Goal: Task Accomplishment & Management: Use online tool/utility

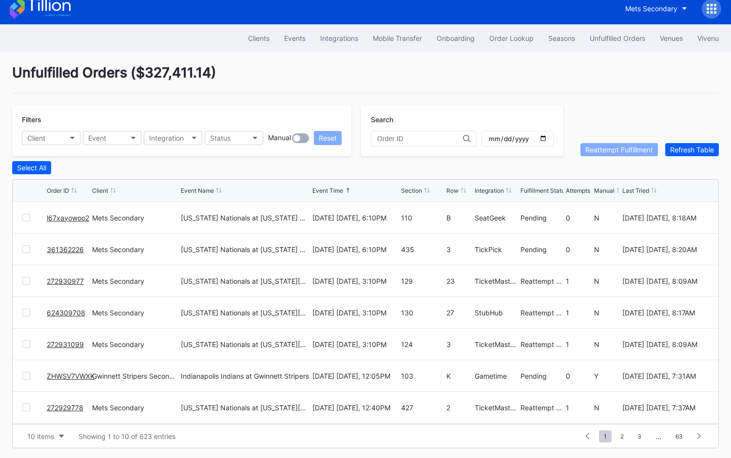
scroll to position [94, 0]
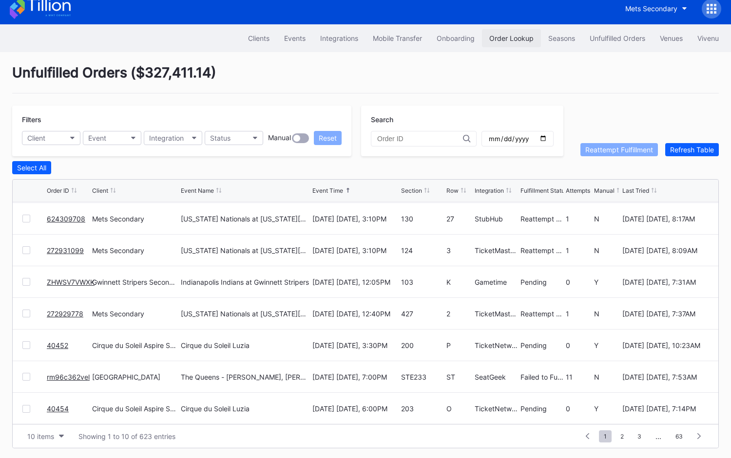
click at [513, 34] on div "Order Lookup" at bounding box center [511, 38] width 44 height 8
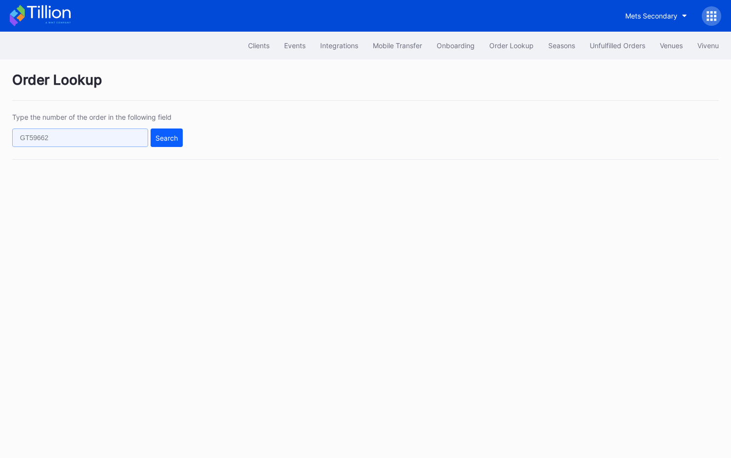
click at [137, 132] on input "text" at bounding box center [80, 138] width 136 height 19
paste input "73969817"
click at [157, 141] on button "Search" at bounding box center [167, 138] width 32 height 19
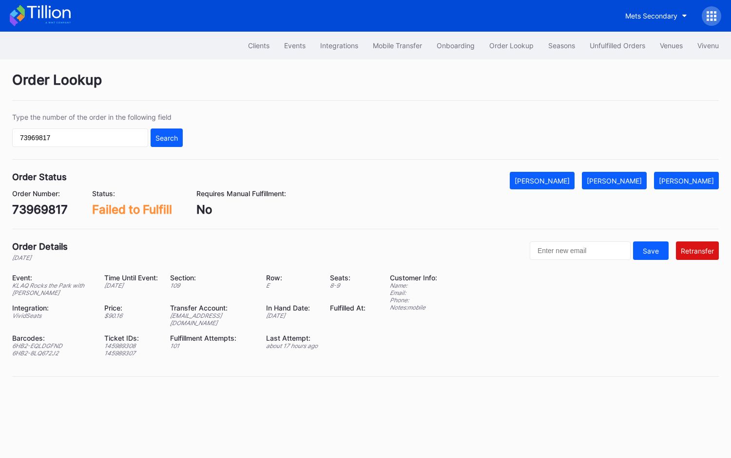
click at [56, 208] on div "73969817" at bounding box center [40, 210] width 56 height 14
click at [126, 131] on input "73969817" at bounding box center [80, 138] width 136 height 19
paste input "268104628"
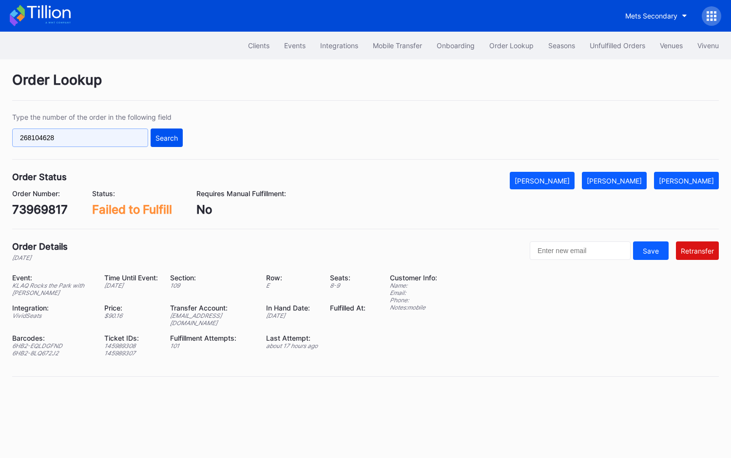
type input "268104628"
click at [163, 135] on div "Search" at bounding box center [166, 138] width 22 height 8
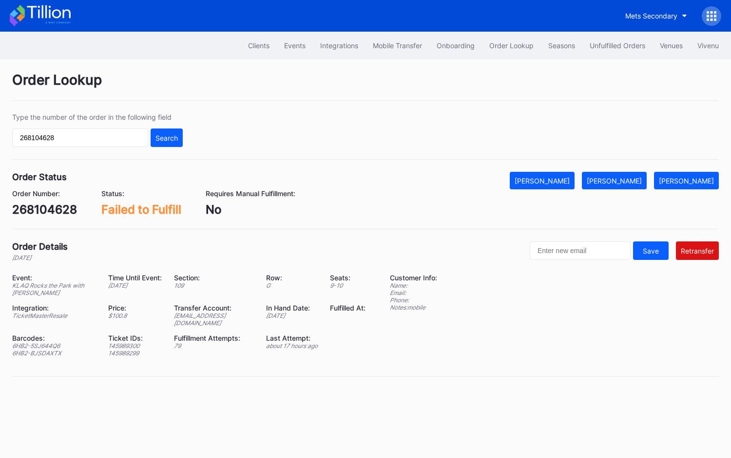
click at [54, 209] on div "268104628" at bounding box center [44, 210] width 65 height 14
copy div "268104628"
click at [598, 52] on button "Unfulfilled Orders" at bounding box center [617, 46] width 70 height 18
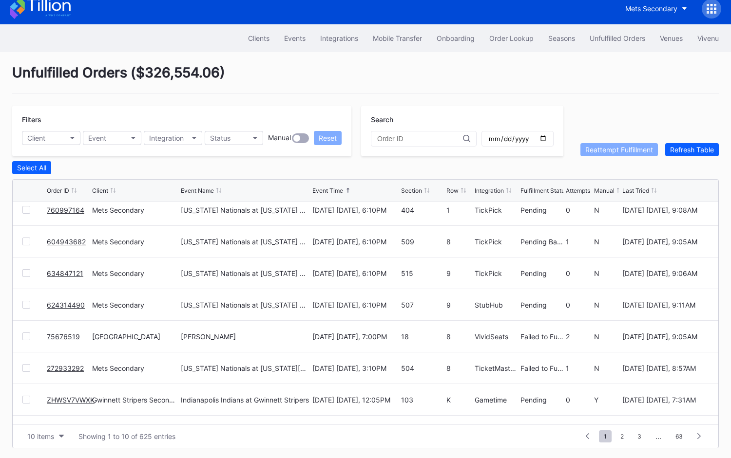
scroll to position [94, 0]
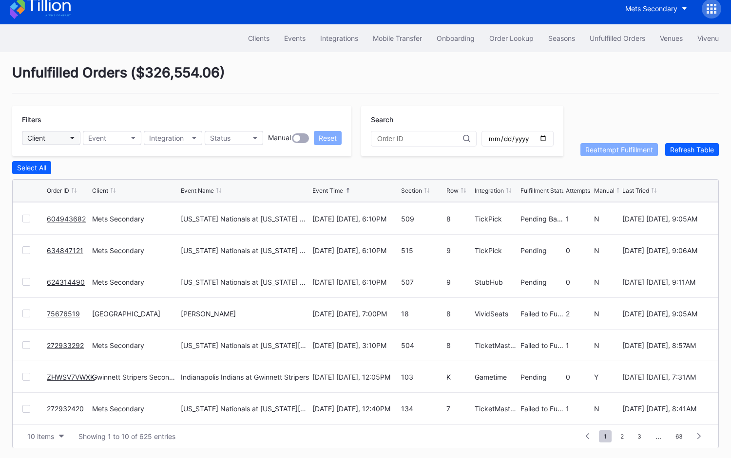
click at [44, 134] on div "Client" at bounding box center [36, 138] width 18 height 8
type input "pru"
click at [64, 177] on div "[GEOGRAPHIC_DATA]" at bounding box center [63, 180] width 68 height 8
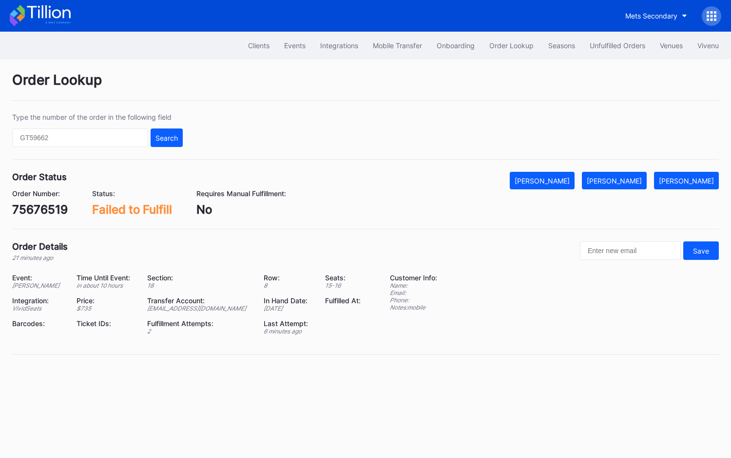
click at [29, 209] on div "75676519" at bounding box center [40, 210] width 56 height 14
copy div "75676519"
click at [633, 184] on button "[PERSON_NAME]" at bounding box center [614, 181] width 65 height 18
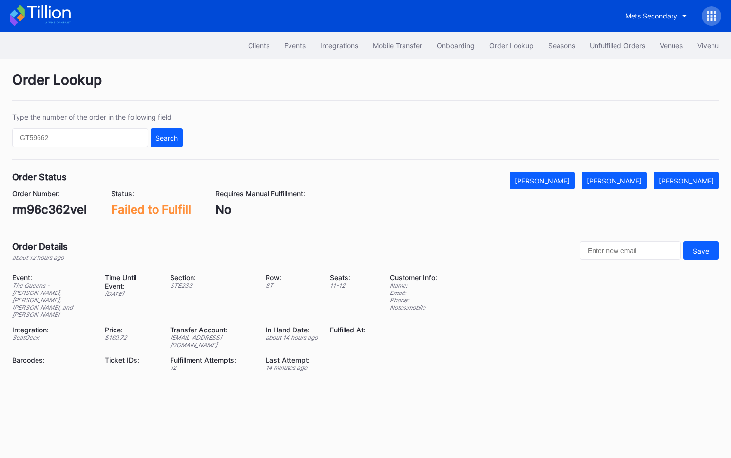
click at [74, 206] on div "rm96c362vel" at bounding box center [49, 210] width 75 height 14
copy div "rm96c362vel"
click at [627, 181] on div "[PERSON_NAME]" at bounding box center [614, 181] width 55 height 8
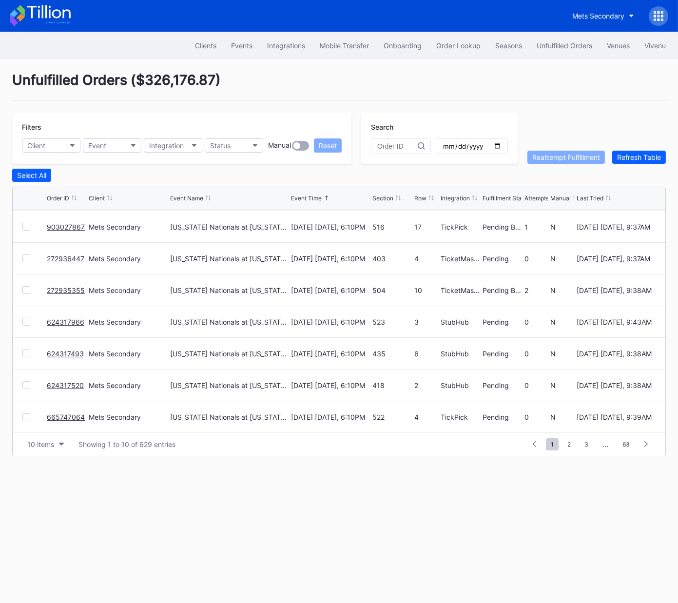
scroll to position [95, 0]
click at [44, 445] on div "10 items" at bounding box center [40, 444] width 27 height 8
click at [46, 486] on div "50 items" at bounding box center [44, 485] width 28 height 8
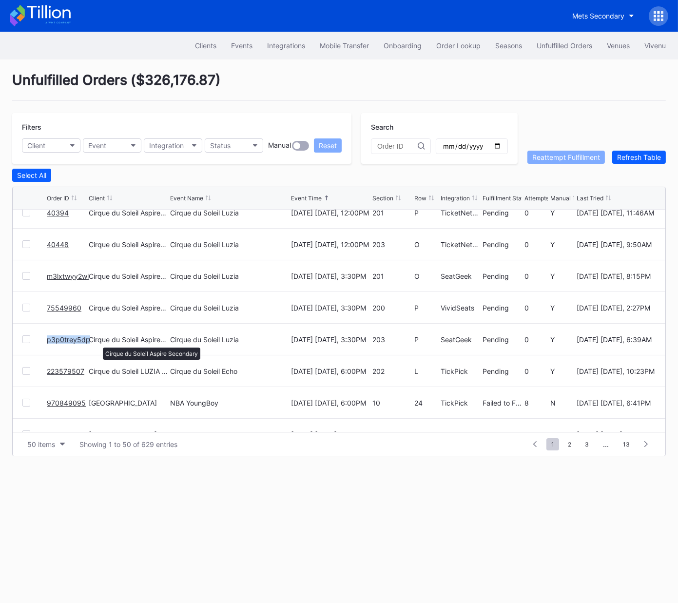
scroll to position [686, 0]
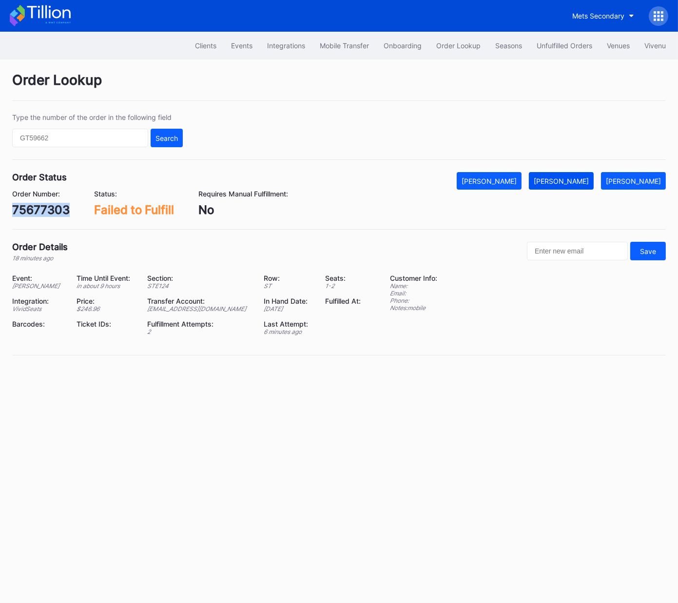
click at [585, 181] on div "[PERSON_NAME]" at bounding box center [560, 181] width 55 height 8
click at [61, 210] on div "75677303" at bounding box center [40, 210] width 57 height 14
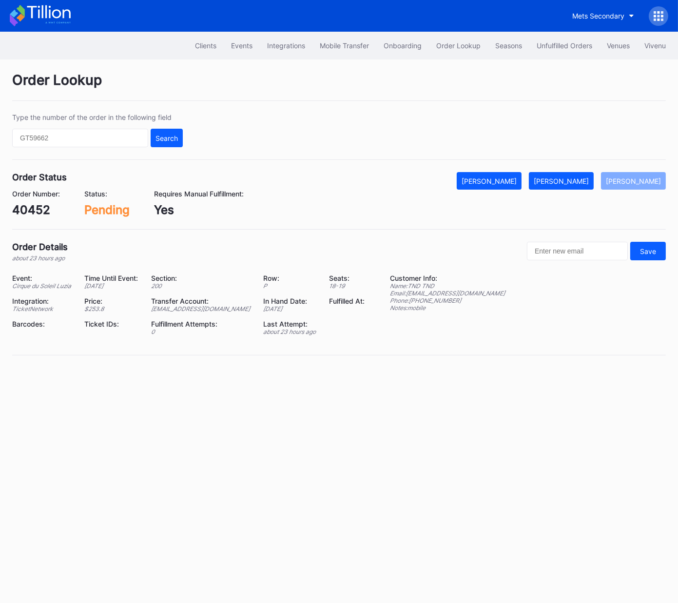
drag, startPoint x: 584, startPoint y: 174, endPoint x: 671, endPoint y: 135, distance: 95.3
click at [586, 173] on button "[PERSON_NAME]" at bounding box center [561, 181] width 65 height 18
click at [575, 182] on div "[PERSON_NAME]" at bounding box center [560, 181] width 55 height 8
click at [52, 206] on div "75558933" at bounding box center [41, 210] width 58 height 14
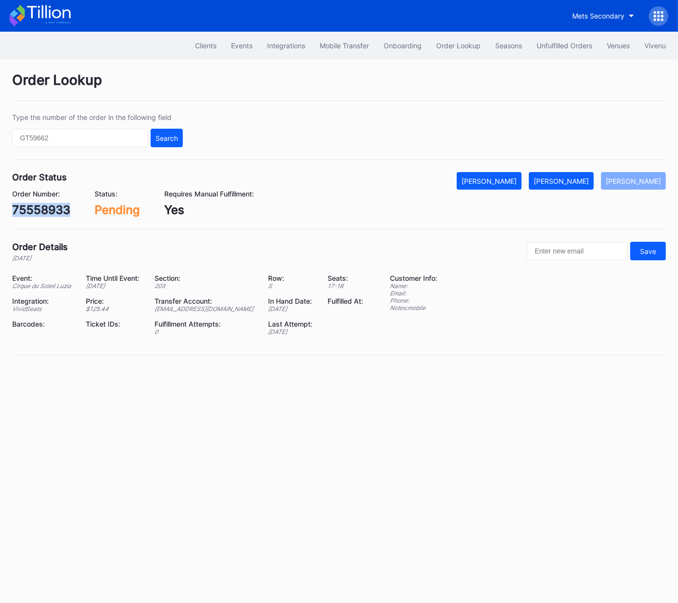
click at [52, 206] on div "75558933" at bounding box center [41, 210] width 58 height 14
copy div "75558933"
drag, startPoint x: 575, startPoint y: 180, endPoint x: 659, endPoint y: 115, distance: 105.8
click at [575, 180] on div "[PERSON_NAME]" at bounding box center [560, 181] width 55 height 8
click at [571, 180] on div "[PERSON_NAME]" at bounding box center [560, 181] width 55 height 8
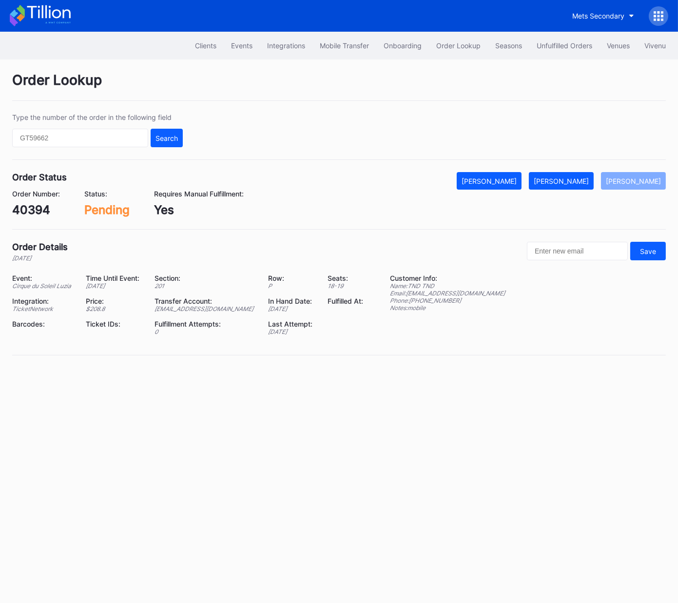
drag, startPoint x: 590, startPoint y: 181, endPoint x: 668, endPoint y: 150, distance: 84.2
click at [589, 181] on div "[PERSON_NAME]" at bounding box center [560, 181] width 55 height 8
click at [574, 182] on div "[PERSON_NAME]" at bounding box center [560, 181] width 55 height 8
click at [64, 212] on div "m3lxtwyy2wl" at bounding box center [49, 210] width 75 height 14
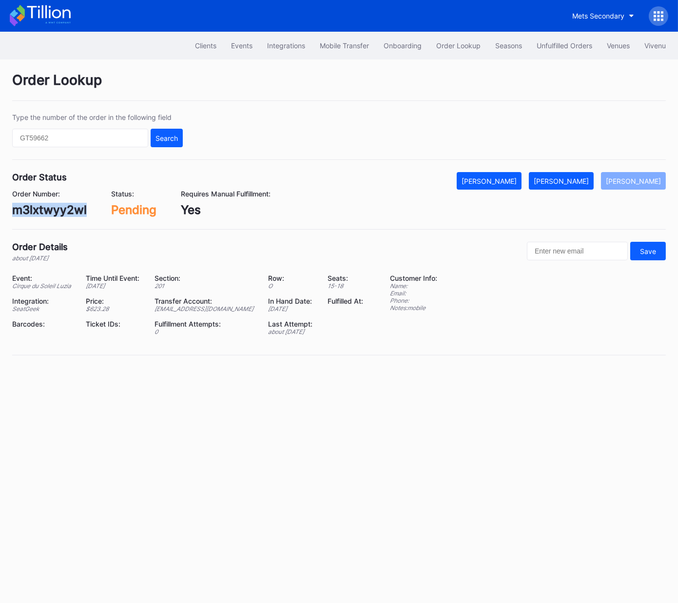
click at [64, 212] on div "m3lxtwyy2wl" at bounding box center [49, 210] width 75 height 14
copy div "m3lxtwyy2wl"
click at [589, 177] on div "[PERSON_NAME]" at bounding box center [560, 181] width 55 height 8
click at [44, 207] on div "75549960" at bounding box center [41, 210] width 59 height 14
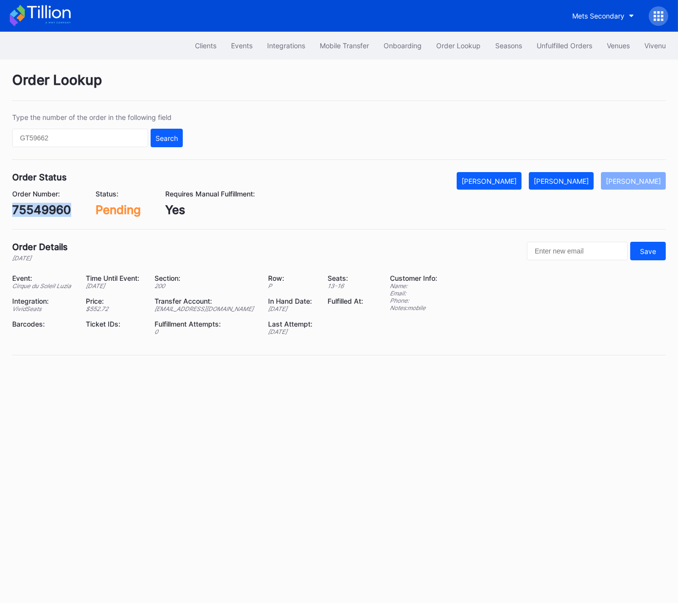
copy div "75549960"
drag, startPoint x: 583, startPoint y: 180, endPoint x: 673, endPoint y: 101, distance: 119.8
click at [583, 180] on div "[PERSON_NAME]" at bounding box center [560, 181] width 55 height 8
click at [75, 213] on div "p3p0trey5dp" at bounding box center [49, 210] width 74 height 14
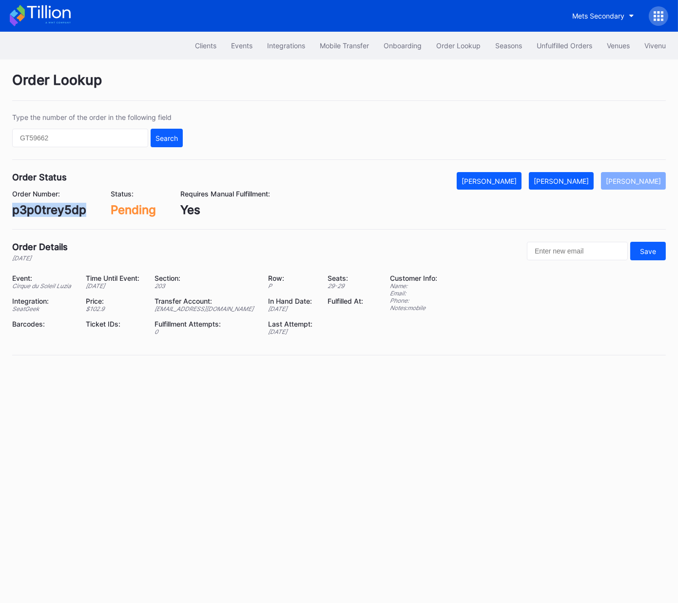
copy div "p3p0trey5dp"
click at [578, 180] on div "Mark Fulfilled" at bounding box center [560, 181] width 55 height 8
click at [63, 209] on div "223579507" at bounding box center [44, 210] width 65 height 14
copy div "223579507"
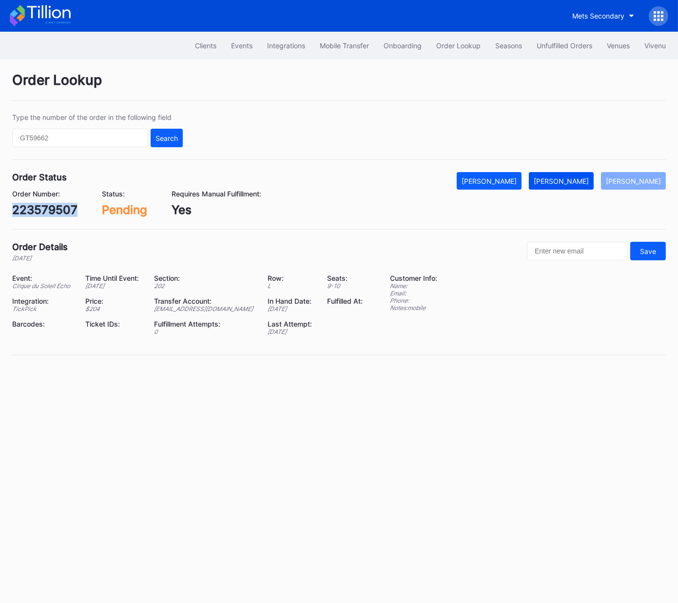
click at [580, 179] on div "[PERSON_NAME]" at bounding box center [560, 181] width 55 height 8
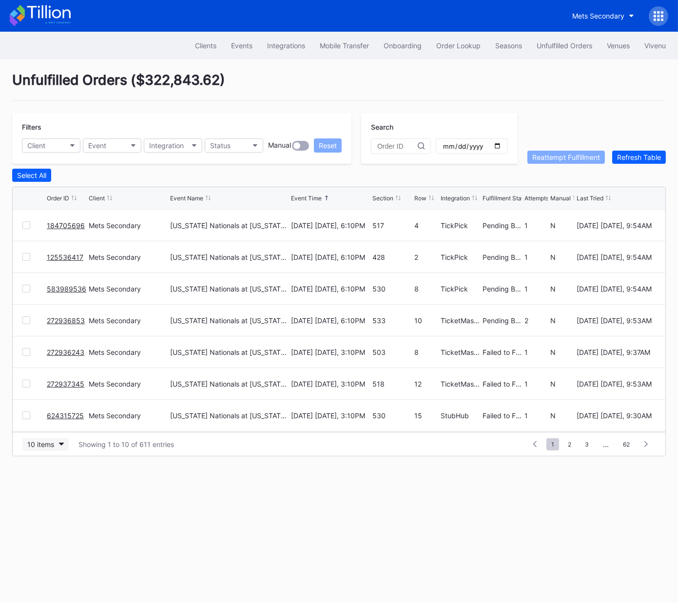
click at [47, 447] on div "10 items" at bounding box center [40, 444] width 27 height 8
click at [54, 488] on div "50 items" at bounding box center [44, 485] width 28 height 8
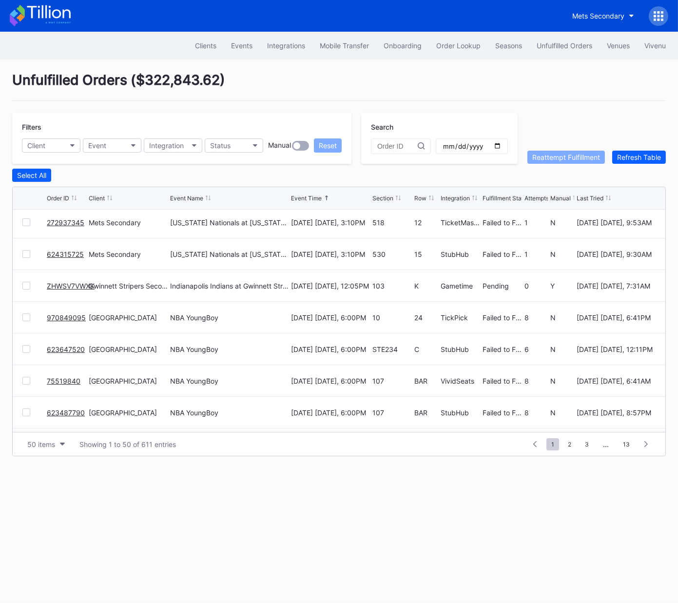
scroll to position [161, 0]
click at [70, 284] on link "ZHWSV7VWXK" at bounding box center [71, 286] width 48 height 8
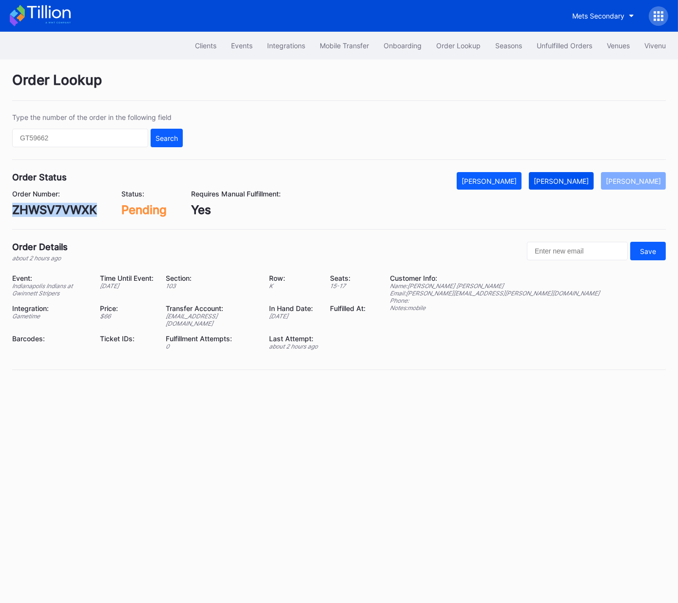
click at [569, 177] on div "[PERSON_NAME]" at bounding box center [560, 181] width 55 height 8
click at [554, 49] on div "Unfulfilled Orders" at bounding box center [564, 45] width 56 height 8
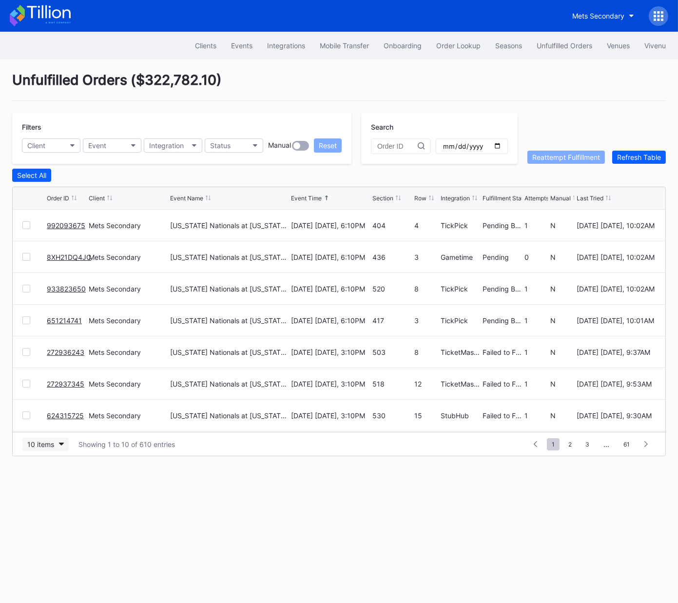
click at [48, 444] on div "10 items" at bounding box center [40, 444] width 27 height 8
drag, startPoint x: 57, startPoint y: 489, endPoint x: 70, endPoint y: 471, distance: 22.3
click at [57, 489] on div "50 items" at bounding box center [44, 485] width 28 height 8
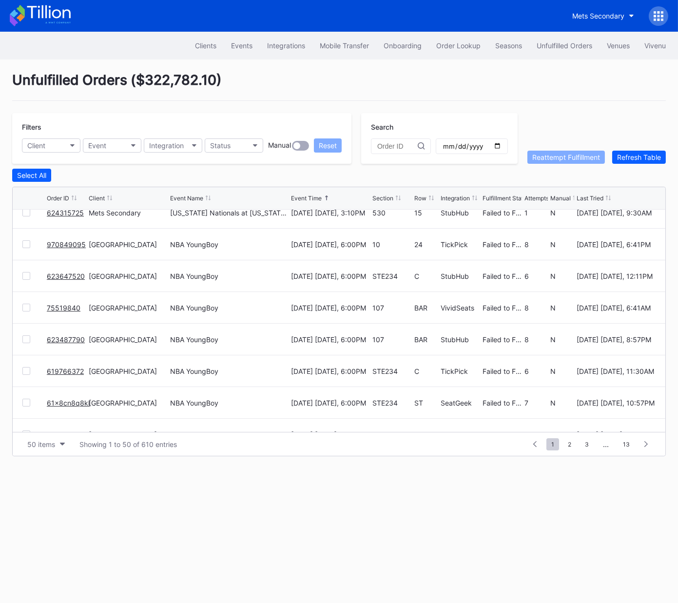
scroll to position [201, 0]
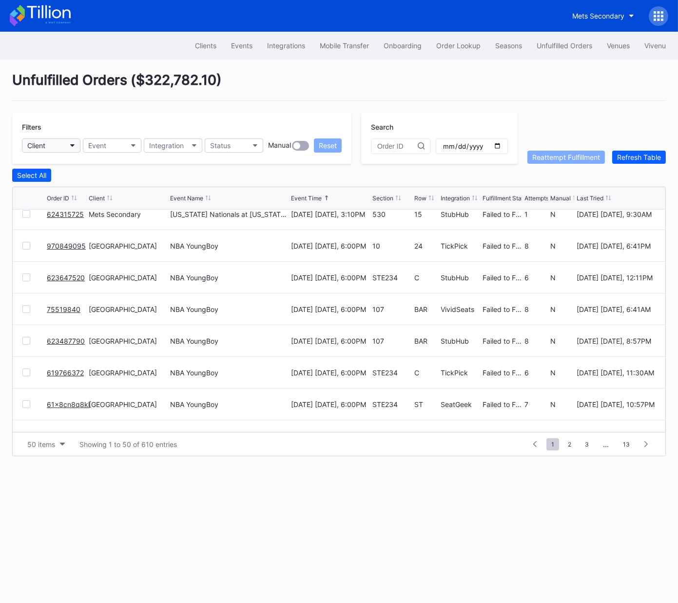
click at [57, 144] on button "Client" at bounding box center [51, 145] width 58 height 14
type input "pru"
click at [68, 188] on div "[GEOGRAPHIC_DATA]" at bounding box center [63, 188] width 68 height 8
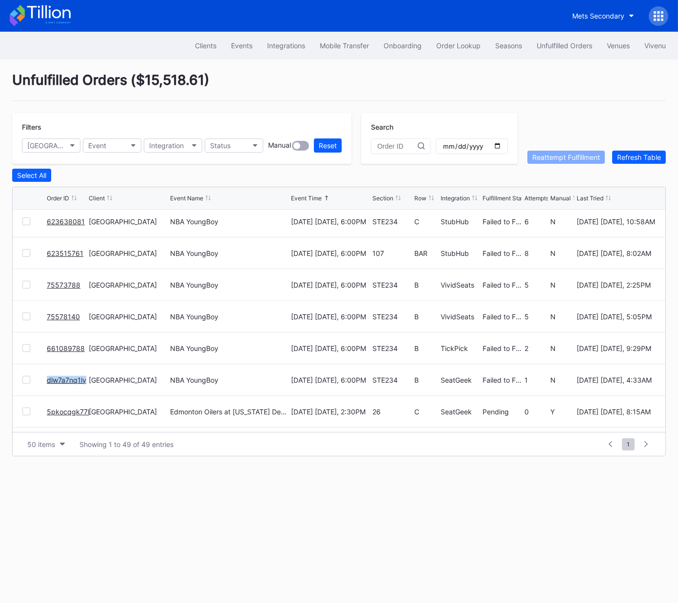
scroll to position [890, 0]
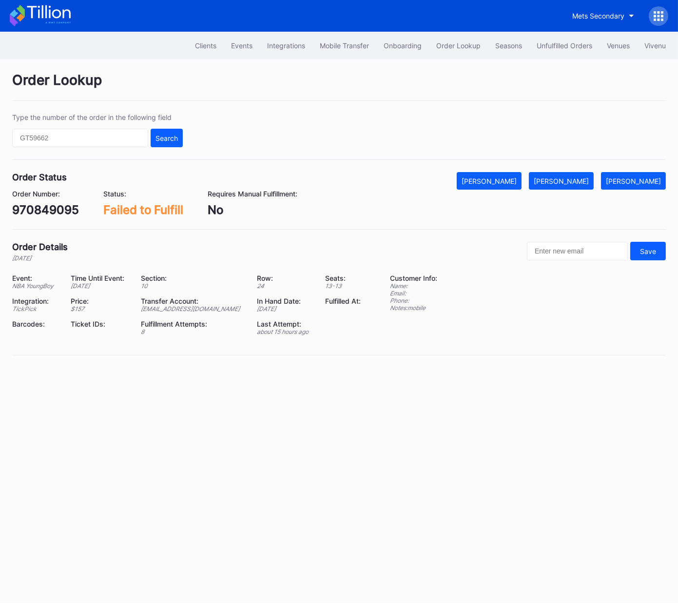
click at [55, 211] on div "970849095" at bounding box center [45, 210] width 67 height 14
copy div "970849095"
click at [573, 178] on div "[PERSON_NAME]" at bounding box center [560, 181] width 55 height 8
click at [56, 210] on div "623647520" at bounding box center [45, 210] width 66 height 14
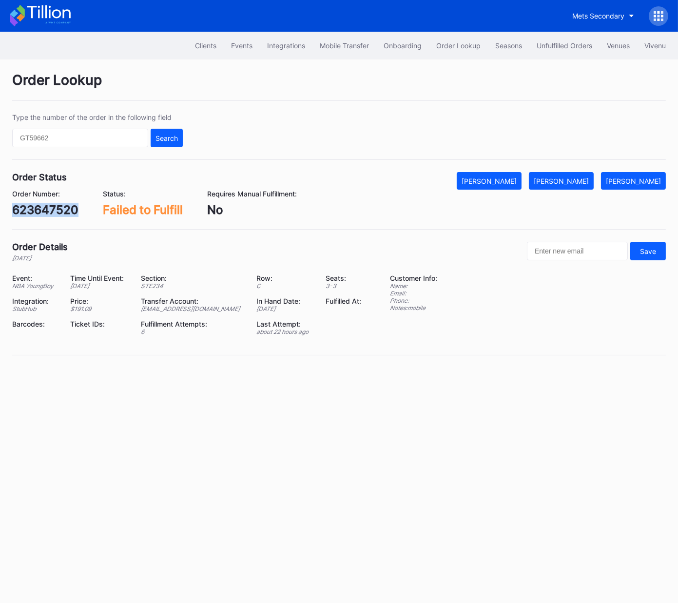
click at [56, 210] on div "623647520" at bounding box center [45, 210] width 66 height 14
copy div "623647520"
click at [578, 182] on div "[PERSON_NAME]" at bounding box center [560, 181] width 55 height 8
click at [46, 214] on div "75519840" at bounding box center [40, 210] width 57 height 14
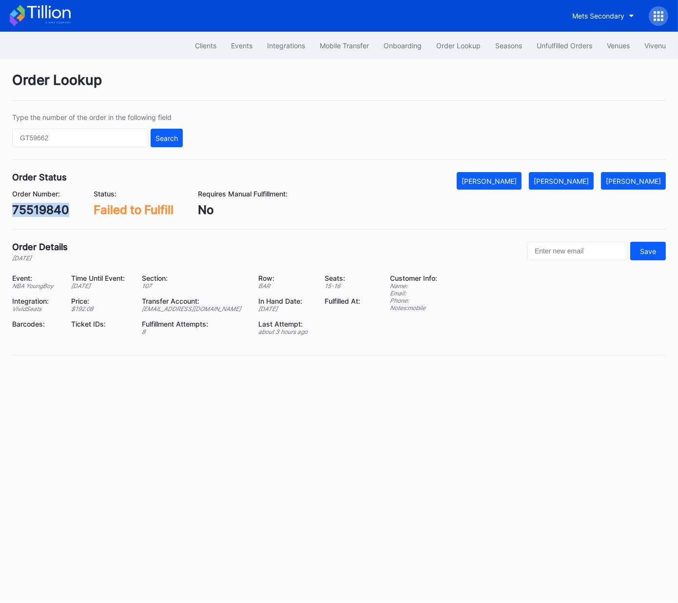
copy div "75519840"
drag, startPoint x: 572, startPoint y: 180, endPoint x: 582, endPoint y: 178, distance: 10.5
click at [573, 180] on div "[PERSON_NAME]" at bounding box center [560, 181] width 55 height 8
click at [42, 207] on div "623487790" at bounding box center [45, 210] width 66 height 14
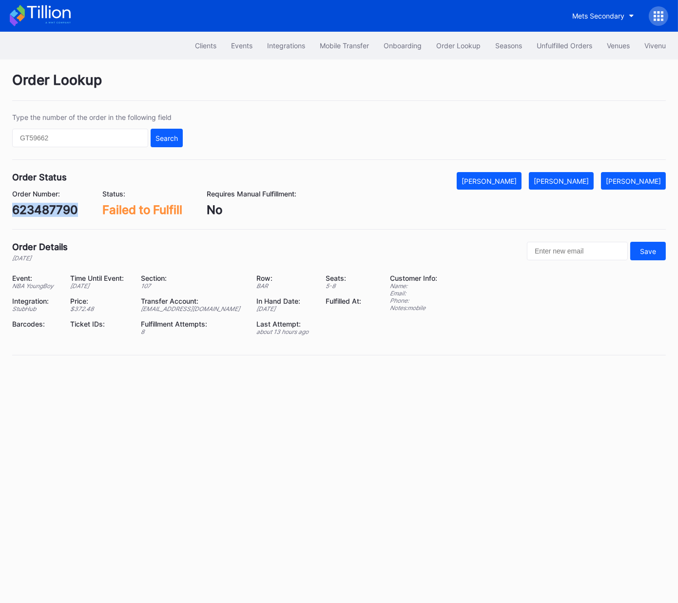
copy div "623487790"
click at [568, 183] on div "[PERSON_NAME]" at bounding box center [560, 181] width 55 height 8
click at [55, 215] on div "619766372" at bounding box center [43, 210] width 63 height 14
copy div "619766372"
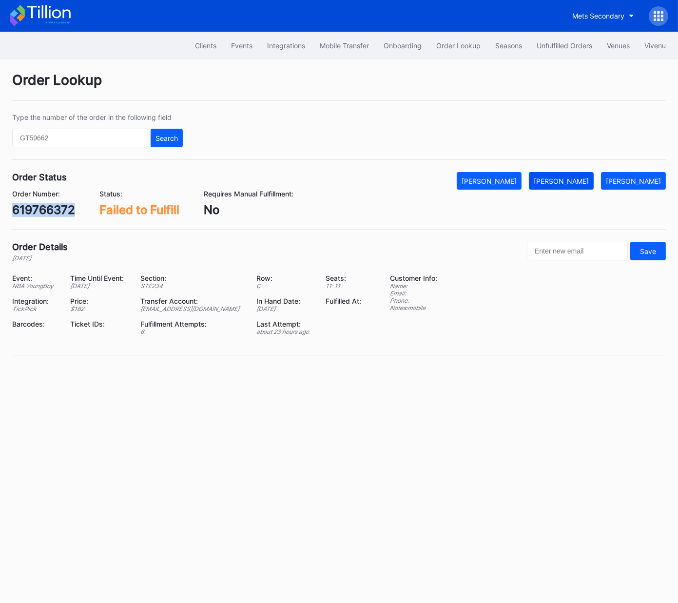
click at [567, 184] on div "[PERSON_NAME]" at bounding box center [560, 181] width 55 height 8
click at [41, 212] on div "61x8cn8q8kl" at bounding box center [48, 210] width 73 height 14
drag, startPoint x: 41, startPoint y: 212, endPoint x: 65, endPoint y: 212, distance: 24.4
click at [41, 212] on div "61x8cn8q8kl" at bounding box center [48, 210] width 73 height 14
copy div "61x8cn8q8kl"
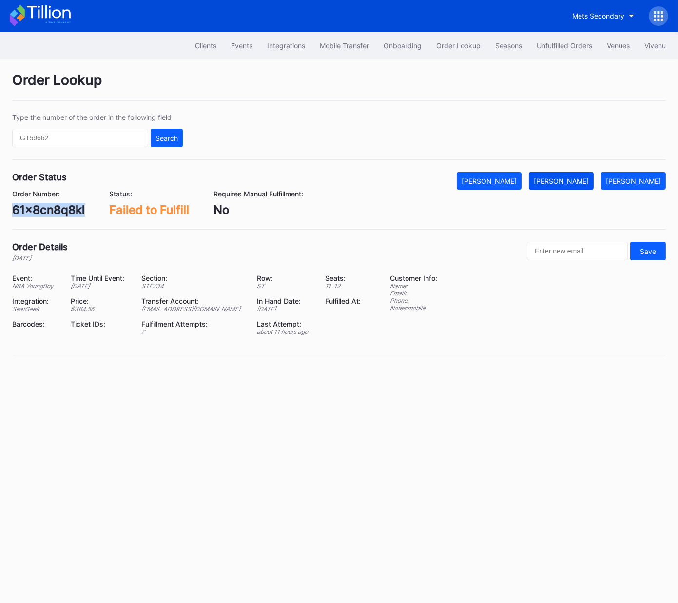
click at [579, 181] on div "[PERSON_NAME]" at bounding box center [560, 181] width 55 height 8
click at [50, 214] on div "vnk6tqk08p8" at bounding box center [49, 210] width 75 height 14
copy div "vnk6tqk08p8"
drag, startPoint x: 591, startPoint y: 180, endPoint x: 619, endPoint y: 171, distance: 29.3
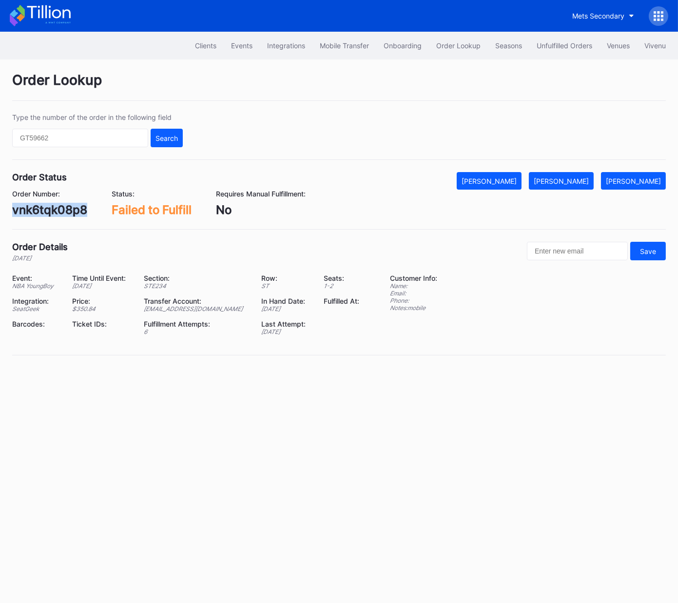
click at [589, 180] on div "[PERSON_NAME]" at bounding box center [560, 181] width 55 height 8
click at [62, 207] on div "622652105" at bounding box center [44, 210] width 64 height 14
copy div "622652105"
click at [574, 185] on button "[PERSON_NAME]" at bounding box center [561, 181] width 65 height 18
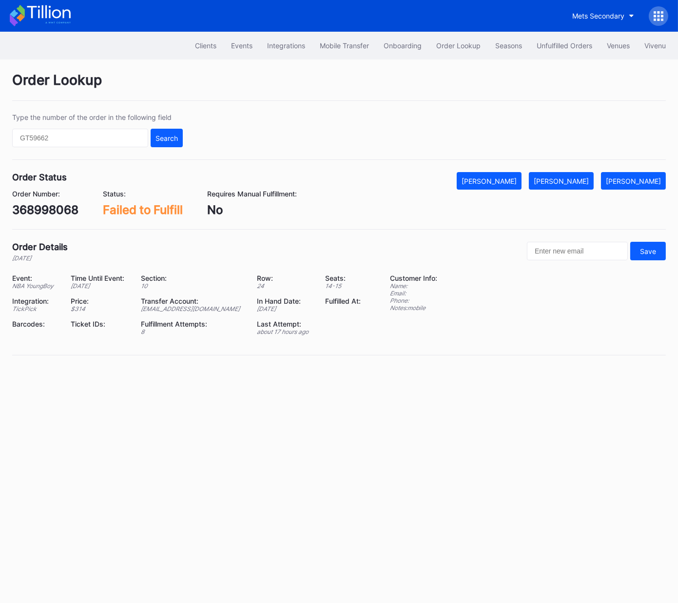
click at [52, 206] on div "368998068" at bounding box center [45, 210] width 66 height 14
click at [53, 206] on div "368998068" at bounding box center [45, 210] width 66 height 14
copy div "368998068"
drag, startPoint x: 572, startPoint y: 183, endPoint x: 671, endPoint y: 138, distance: 108.6
click at [572, 183] on div "[PERSON_NAME]" at bounding box center [560, 181] width 55 height 8
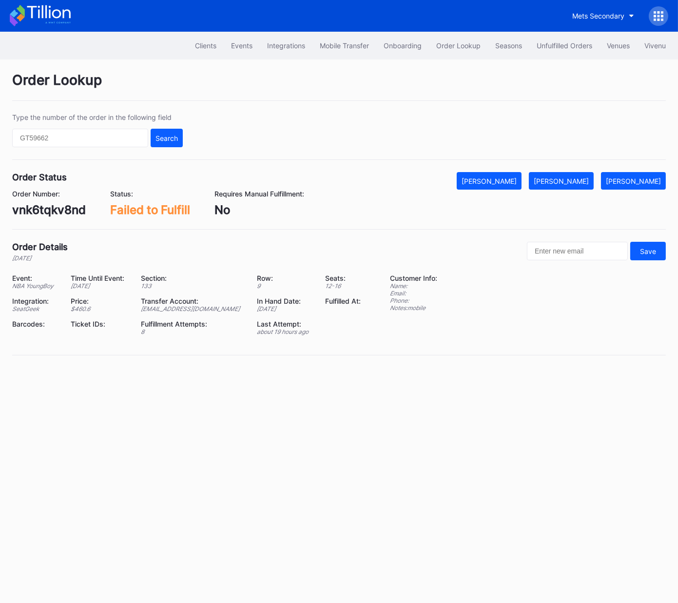
click at [52, 208] on div "vnk6tqkv8nd" at bounding box center [49, 210] width 74 height 14
copy div "vnk6tqkv8nd"
click at [569, 181] on div "[PERSON_NAME]" at bounding box center [560, 181] width 55 height 8
click at [60, 211] on div "n360tqprpn8" at bounding box center [49, 210] width 74 height 14
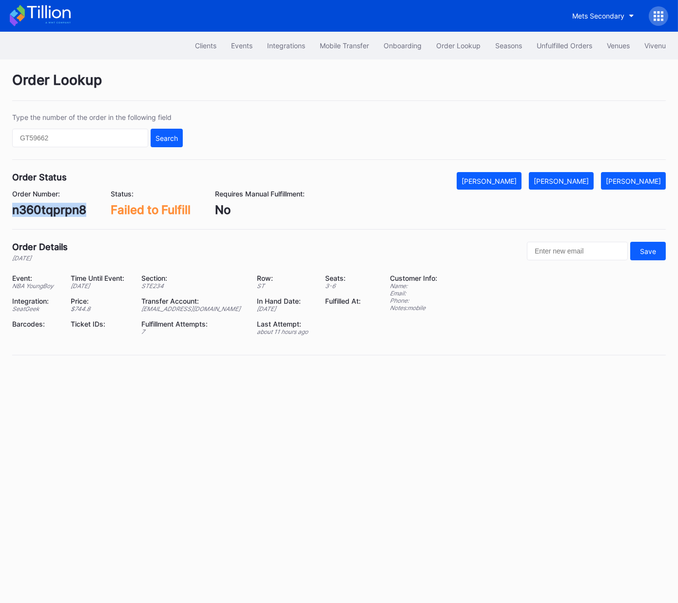
click at [60, 211] on div "n360tqprpn8" at bounding box center [49, 210] width 74 height 14
copy div "n360tqprpn8"
drag, startPoint x: 576, startPoint y: 183, endPoint x: 590, endPoint y: 180, distance: 13.4
click at [576, 183] on div "[PERSON_NAME]" at bounding box center [560, 181] width 55 height 8
click at [57, 209] on div "75542719" at bounding box center [40, 210] width 56 height 14
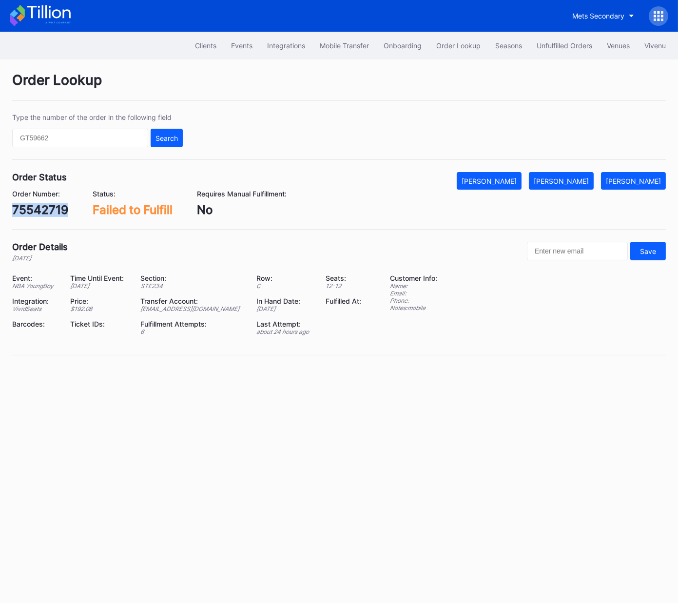
click at [57, 209] on div "75542719" at bounding box center [40, 210] width 56 height 14
copy div "75542719"
drag, startPoint x: 574, startPoint y: 182, endPoint x: 667, endPoint y: 119, distance: 111.5
click at [574, 182] on div "[PERSON_NAME]" at bounding box center [560, 181] width 55 height 8
click at [60, 209] on div "623581169" at bounding box center [43, 210] width 62 height 14
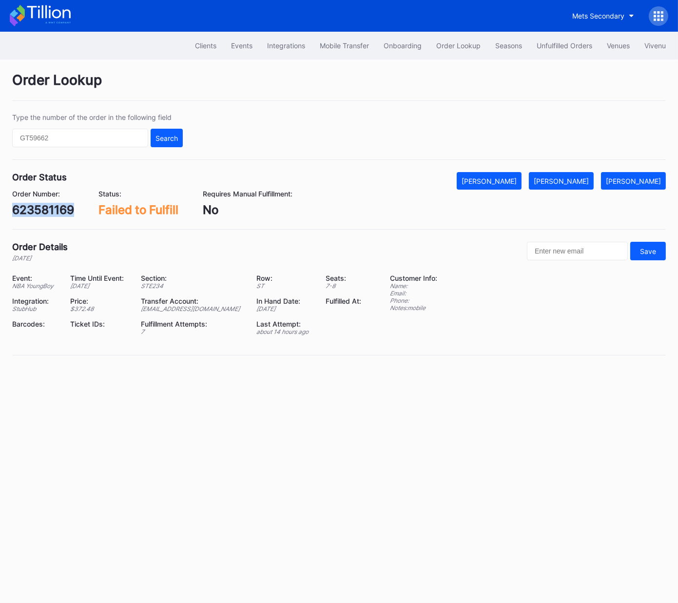
click at [60, 209] on div "623581169" at bounding box center [43, 210] width 62 height 14
copy div "623581169"
click at [576, 179] on div "[PERSON_NAME]" at bounding box center [560, 181] width 55 height 8
click at [56, 211] on div "623483519" at bounding box center [44, 210] width 64 height 14
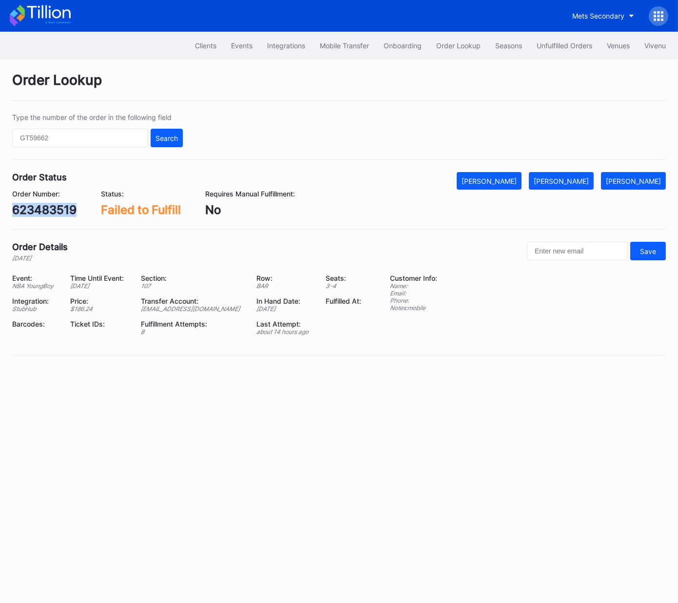
copy div "623483519"
drag, startPoint x: 589, startPoint y: 178, endPoint x: 652, endPoint y: 173, distance: 63.5
click at [589, 178] on div "[PERSON_NAME]" at bounding box center [560, 181] width 55 height 8
click at [55, 210] on div "588031672" at bounding box center [44, 210] width 64 height 14
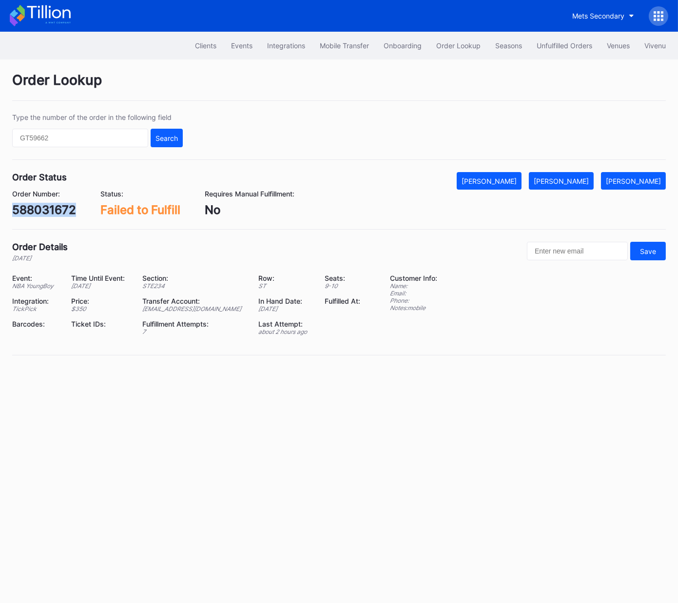
copy div "588031672"
click at [581, 186] on button "[PERSON_NAME]" at bounding box center [561, 181] width 65 height 18
click at [58, 209] on div "623636341" at bounding box center [44, 210] width 64 height 14
copy div "623636341"
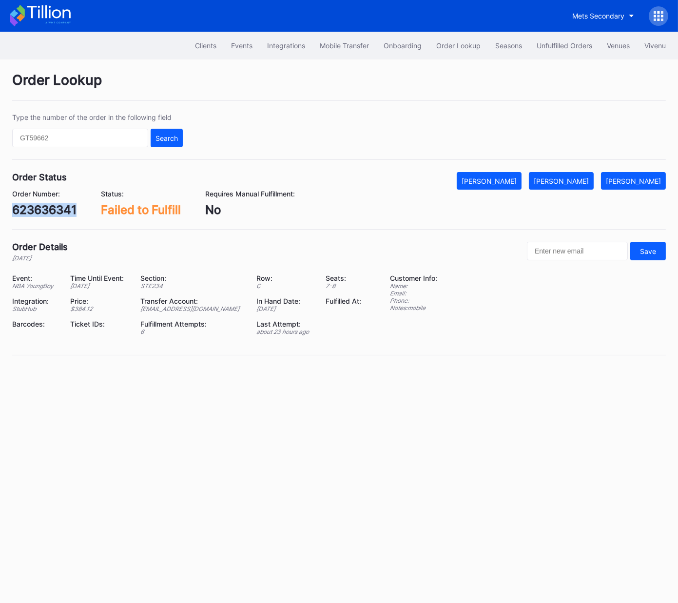
drag, startPoint x: 577, startPoint y: 181, endPoint x: 668, endPoint y: 97, distance: 123.4
click at [577, 181] on div "[PERSON_NAME]" at bounding box center [560, 181] width 55 height 8
click at [58, 213] on div "933404177" at bounding box center [44, 210] width 64 height 14
copy div "933404177"
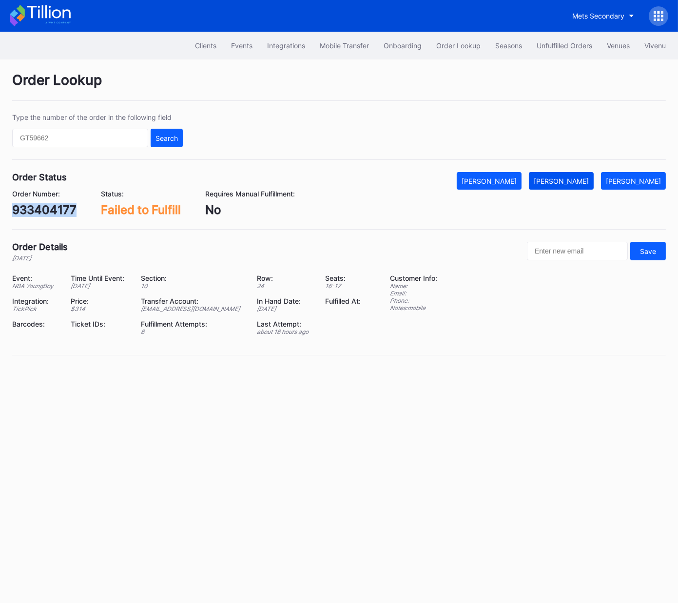
click at [571, 182] on div "[PERSON_NAME]" at bounding box center [560, 181] width 55 height 8
click at [42, 210] on div "75515139" at bounding box center [39, 210] width 54 height 14
drag, startPoint x: 576, startPoint y: 187, endPoint x: 582, endPoint y: 181, distance: 8.6
click at [577, 187] on button "[PERSON_NAME]" at bounding box center [561, 181] width 65 height 18
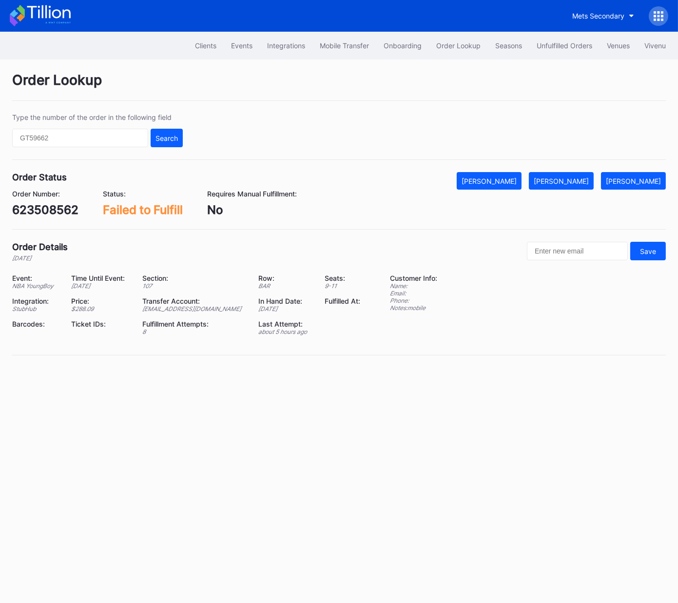
click at [49, 213] on div "623508562" at bounding box center [45, 210] width 66 height 14
copy div "623508562"
drag, startPoint x: 571, startPoint y: 183, endPoint x: 590, endPoint y: 170, distance: 22.4
click at [571, 183] on div "[PERSON_NAME]" at bounding box center [560, 181] width 55 height 8
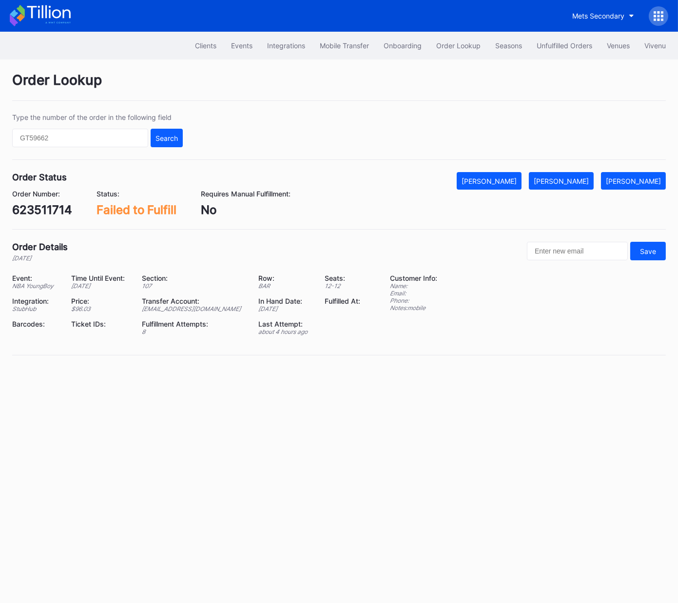
click at [57, 206] on div "623511714" at bounding box center [42, 210] width 60 height 14
copy div "623511714"
click at [571, 177] on div "[PERSON_NAME]" at bounding box center [560, 181] width 55 height 8
click at [57, 211] on div "623648131" at bounding box center [43, 210] width 62 height 14
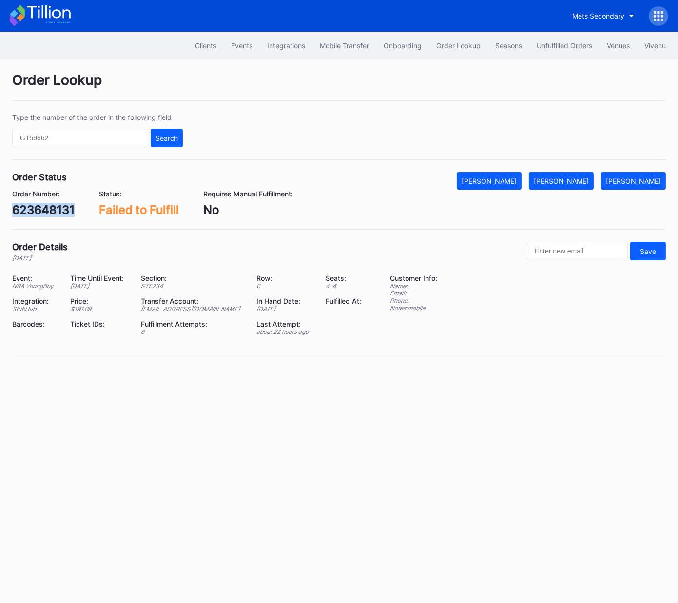
click at [57, 211] on div "623648131" at bounding box center [43, 210] width 62 height 14
copy div "623648131"
click at [584, 182] on div "[PERSON_NAME]" at bounding box center [560, 181] width 55 height 8
click at [39, 204] on div "75515130" at bounding box center [39, 210] width 55 height 14
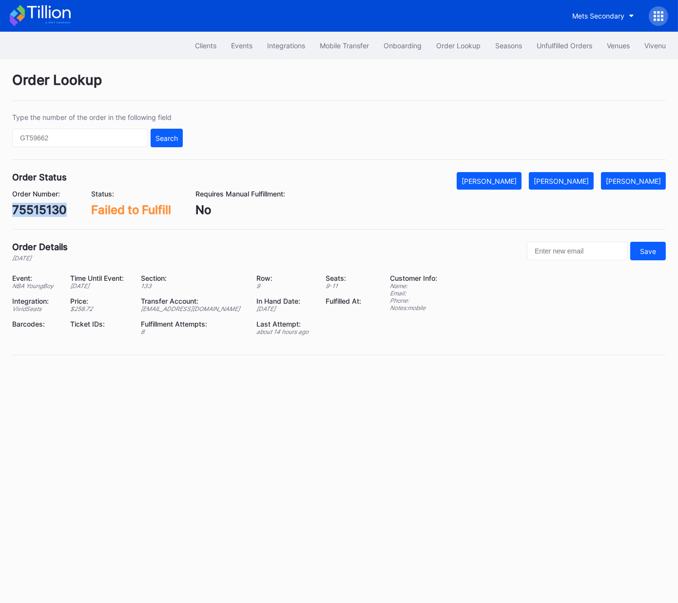
copy div "75515130"
click at [571, 179] on div "[PERSON_NAME]" at bounding box center [560, 181] width 55 height 8
click at [65, 211] on div "75546900" at bounding box center [41, 210] width 59 height 14
copy div "75546900"
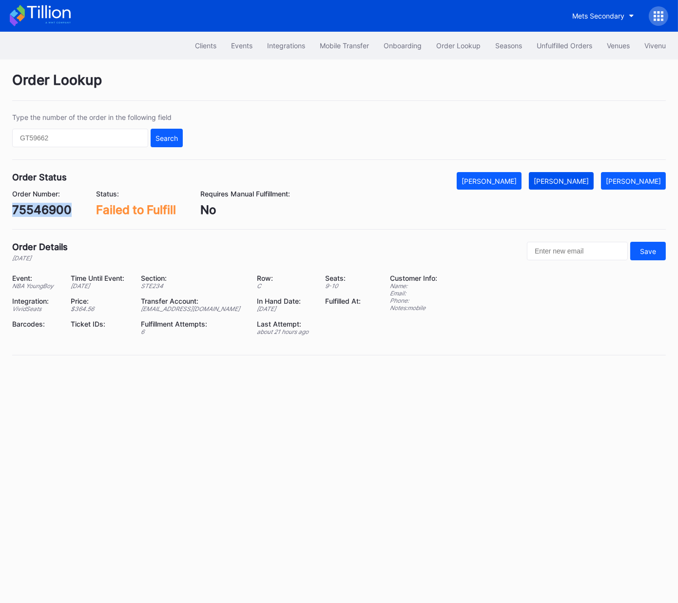
click at [581, 181] on div "[PERSON_NAME]" at bounding box center [560, 181] width 55 height 8
click at [56, 207] on div "515151796" at bounding box center [41, 210] width 59 height 14
copy div "515151796"
click at [581, 178] on div "[PERSON_NAME]" at bounding box center [560, 181] width 55 height 8
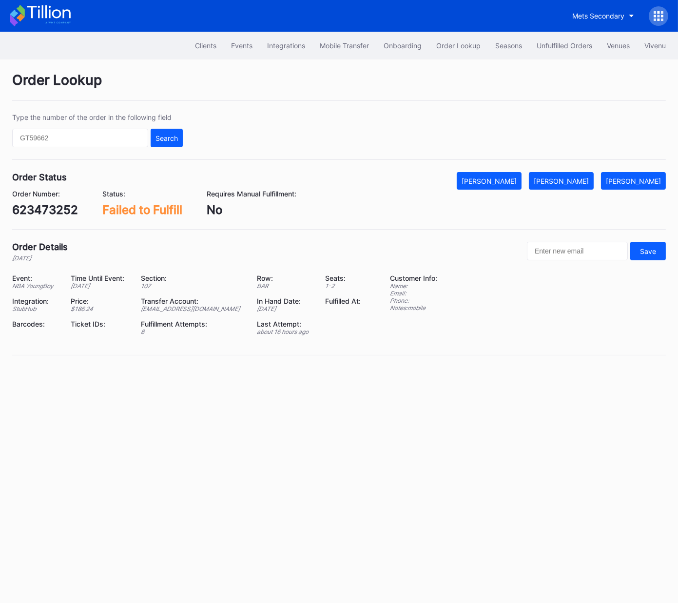
click at [49, 215] on div "623473252" at bounding box center [45, 210] width 66 height 14
copy div "623473252"
drag, startPoint x: 583, startPoint y: 186, endPoint x: 669, endPoint y: 138, distance: 97.9
click at [584, 185] on button "[PERSON_NAME]" at bounding box center [561, 181] width 65 height 18
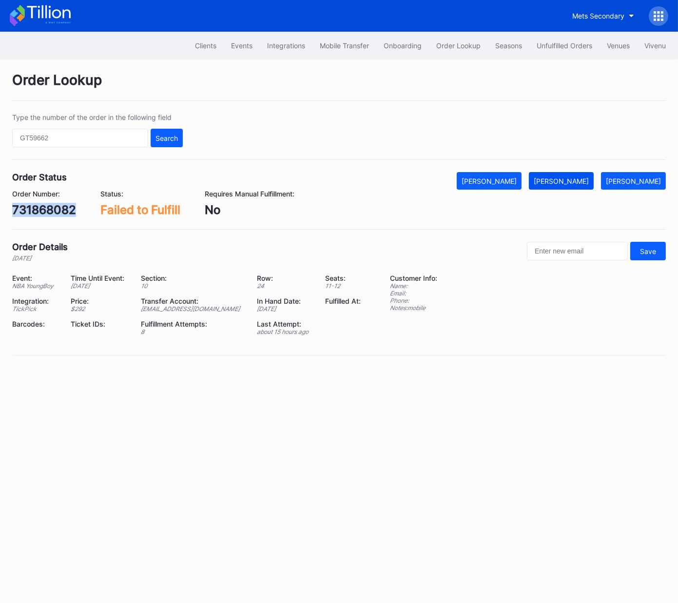
click at [585, 185] on button "[PERSON_NAME]" at bounding box center [561, 181] width 65 height 18
click at [61, 210] on div "75558415" at bounding box center [40, 210] width 57 height 14
copy div "75558415"
click at [569, 178] on div "[PERSON_NAME]" at bounding box center [560, 181] width 55 height 8
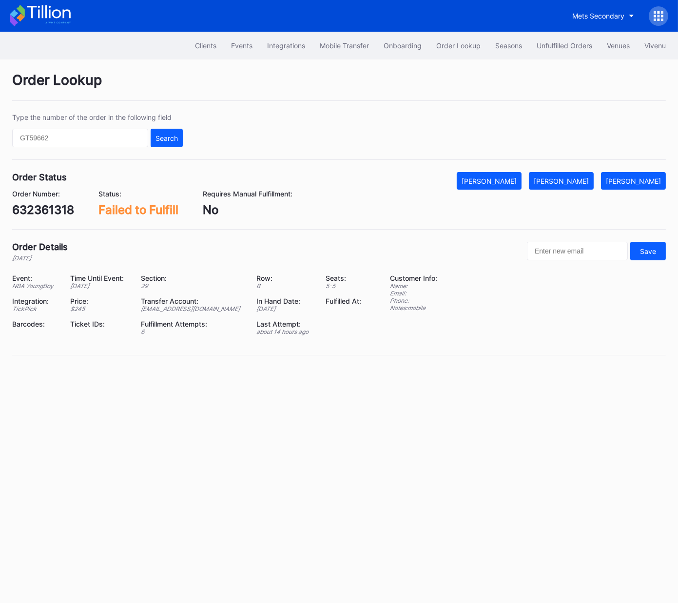
click at [60, 206] on div "632361318" at bounding box center [43, 210] width 62 height 14
copy div "632361318"
click at [572, 177] on div "[PERSON_NAME]" at bounding box center [560, 181] width 55 height 8
click at [53, 208] on div "623638081" at bounding box center [44, 210] width 64 height 14
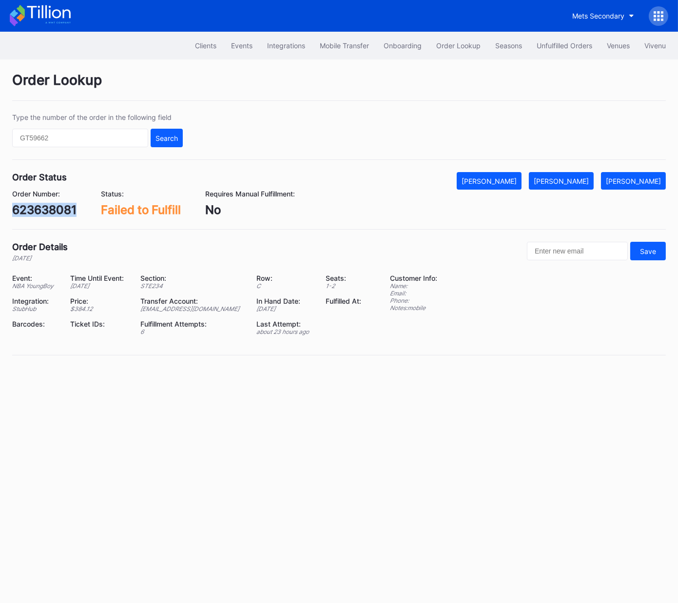
click at [53, 208] on div "623638081" at bounding box center [44, 210] width 64 height 14
copy div "623638081"
click at [585, 179] on div "[PERSON_NAME]" at bounding box center [560, 181] width 55 height 8
click at [55, 206] on div "623515761" at bounding box center [42, 210] width 61 height 14
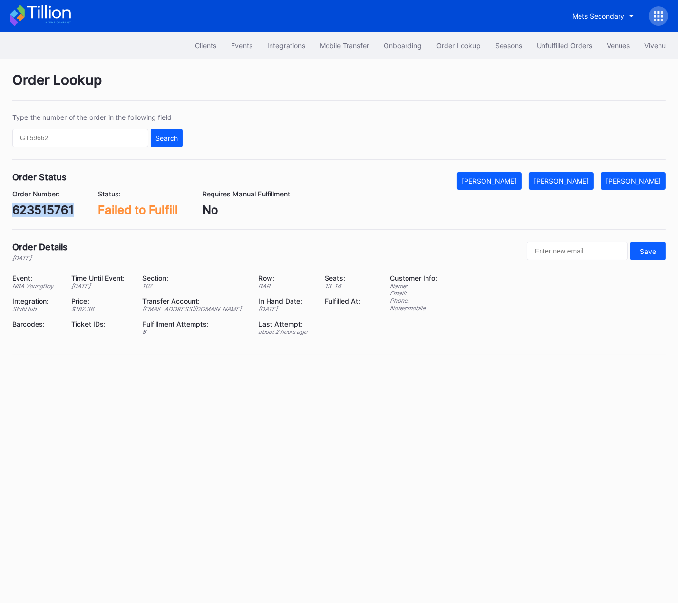
copy div "623515761"
click at [561, 174] on button "[PERSON_NAME]" at bounding box center [561, 181] width 65 height 18
click at [47, 210] on div "75573788" at bounding box center [40, 210] width 57 height 14
copy div "75573788"
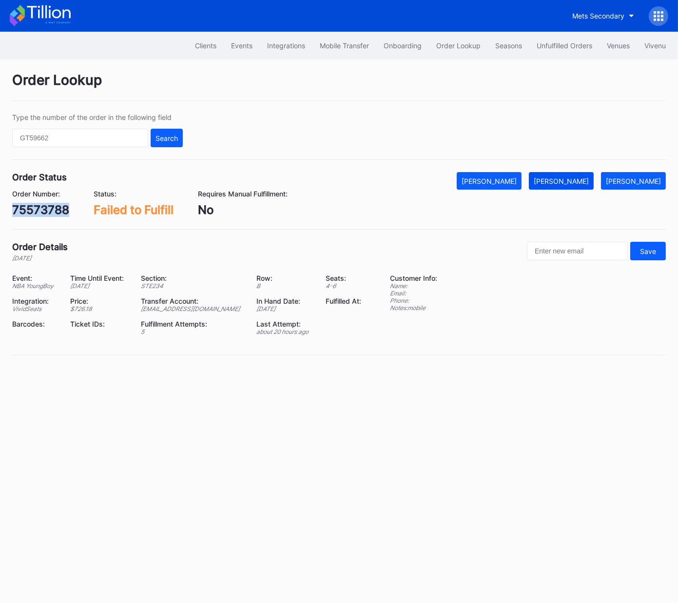
click at [589, 179] on div "[PERSON_NAME]" at bounding box center [560, 181] width 55 height 8
click at [57, 212] on div "75578140" at bounding box center [40, 210] width 57 height 14
copy div "75578140"
click at [578, 182] on div "[PERSON_NAME]" at bounding box center [560, 181] width 55 height 8
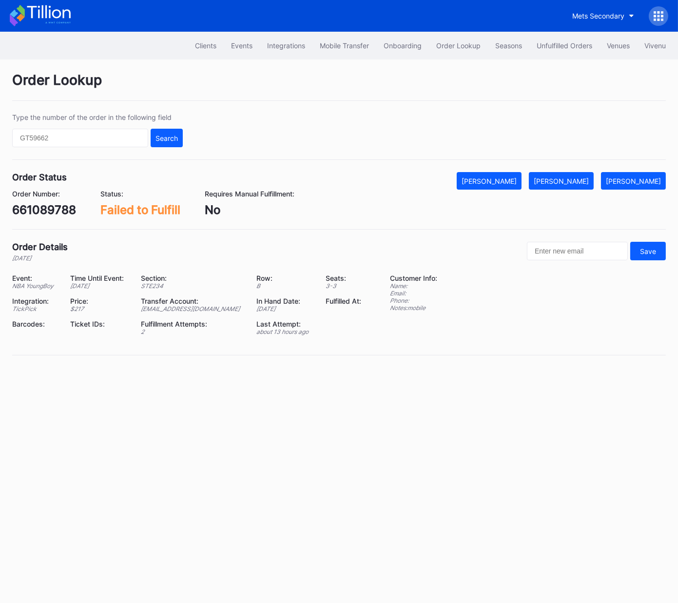
click at [46, 211] on div "661089788" at bounding box center [44, 210] width 64 height 14
copy div "661089788"
click at [582, 177] on div "[PERSON_NAME]" at bounding box center [560, 181] width 55 height 8
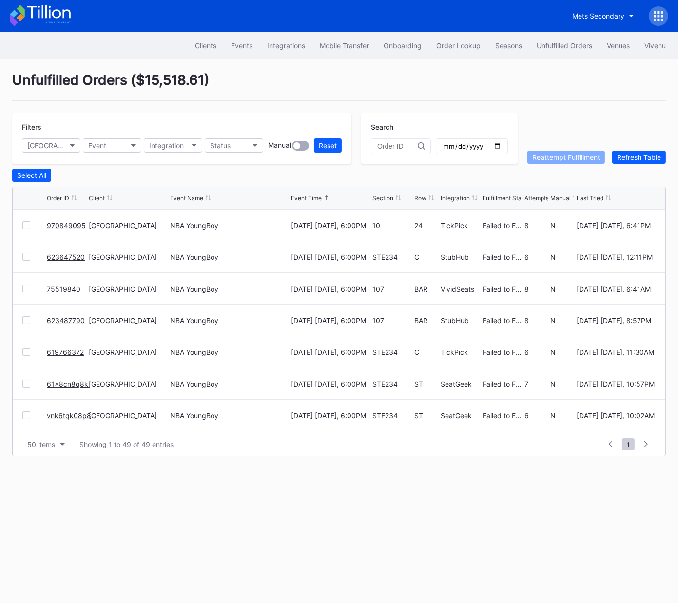
scroll to position [890, 0]
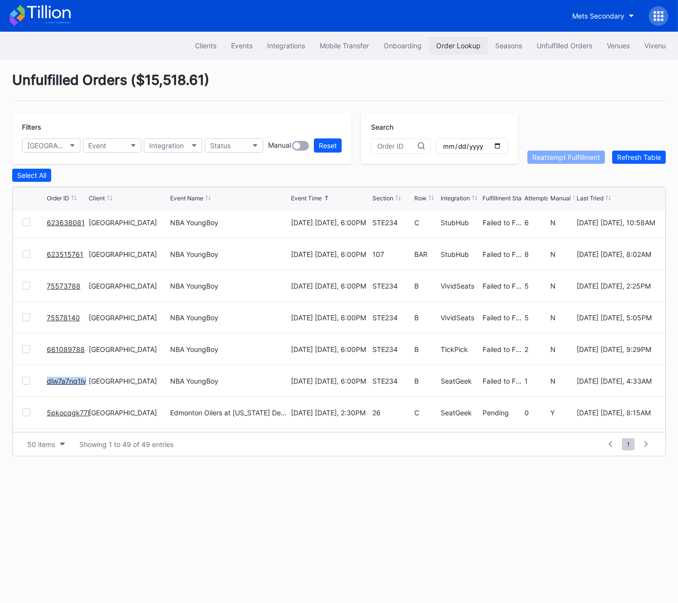
click at [464, 41] on div "Order Lookup" at bounding box center [458, 45] width 44 height 8
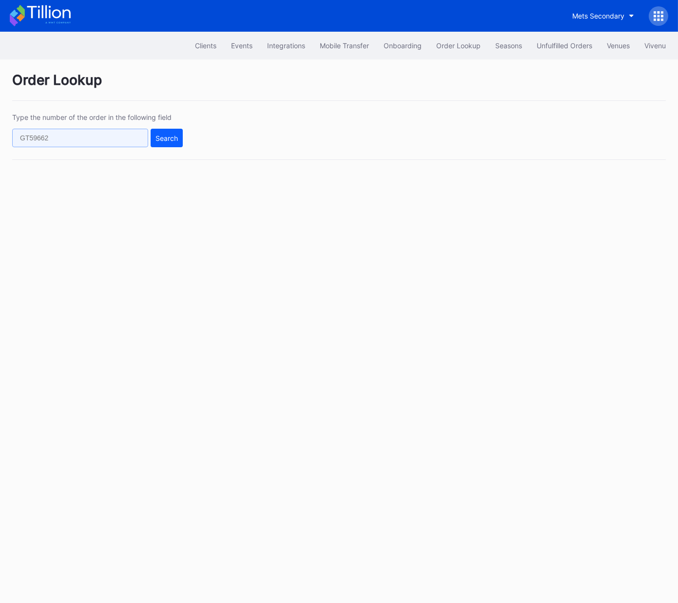
click at [119, 136] on input "text" at bounding box center [80, 138] width 136 height 19
paste input "50415931"
type input "50415931"
click at [165, 139] on div "Search" at bounding box center [166, 138] width 22 height 8
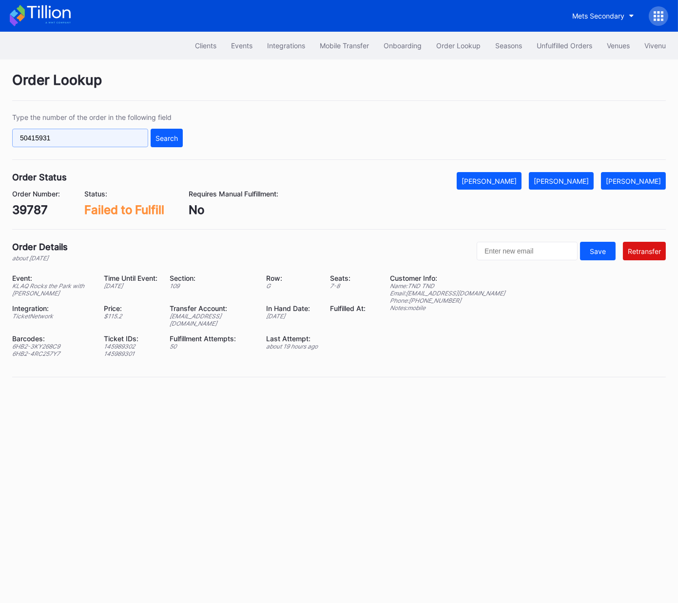
click at [108, 137] on input "50415931" at bounding box center [80, 138] width 136 height 19
paste input "73969817"
click at [157, 139] on div "Search" at bounding box center [166, 138] width 22 height 8
click at [125, 134] on input "73969817" at bounding box center [80, 138] width 136 height 19
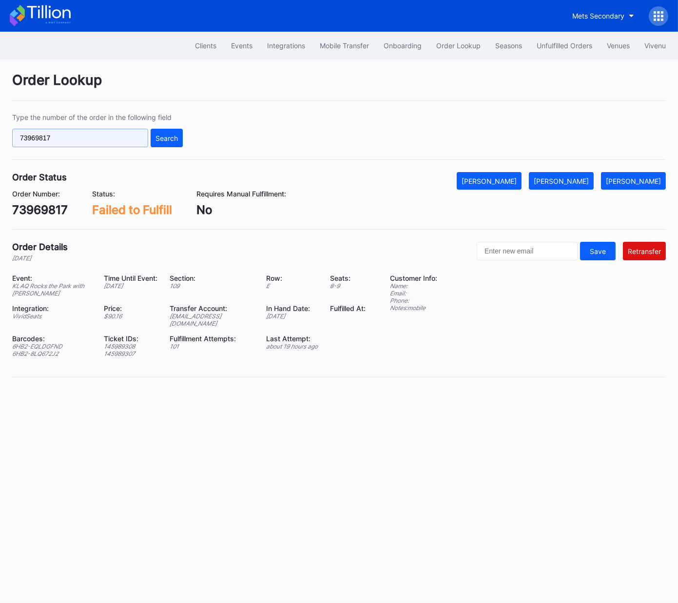
click at [126, 134] on input "73969817" at bounding box center [80, 138] width 136 height 19
paste input "50415931"
click at [170, 136] on div "Search" at bounding box center [166, 138] width 22 height 8
click at [114, 139] on input "50415931" at bounding box center [80, 138] width 136 height 19
drag, startPoint x: 114, startPoint y: 139, endPoint x: 157, endPoint y: 139, distance: 42.9
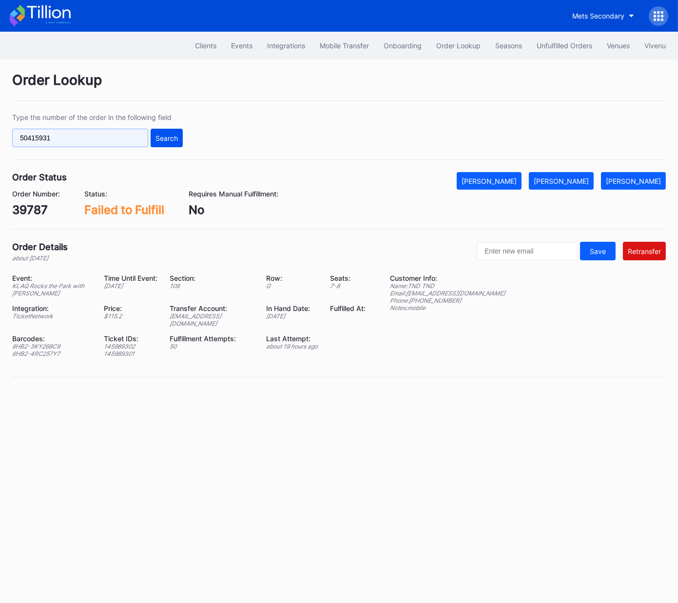
click at [114, 139] on input "50415931" at bounding box center [80, 138] width 136 height 19
paste input "18732190"
type input "518732190"
click at [171, 139] on div "Search" at bounding box center [166, 138] width 22 height 8
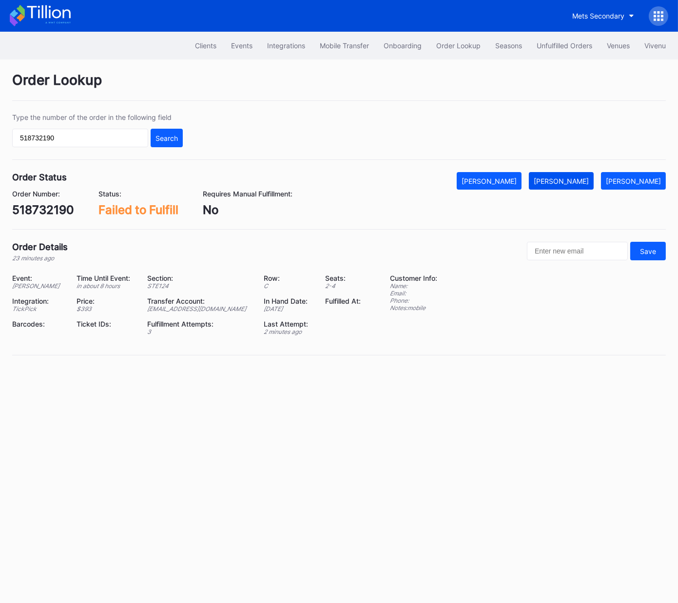
click at [575, 179] on div "[PERSON_NAME]" at bounding box center [560, 181] width 55 height 8
click at [566, 44] on div "Unfulfilled Orders" at bounding box center [564, 45] width 56 height 8
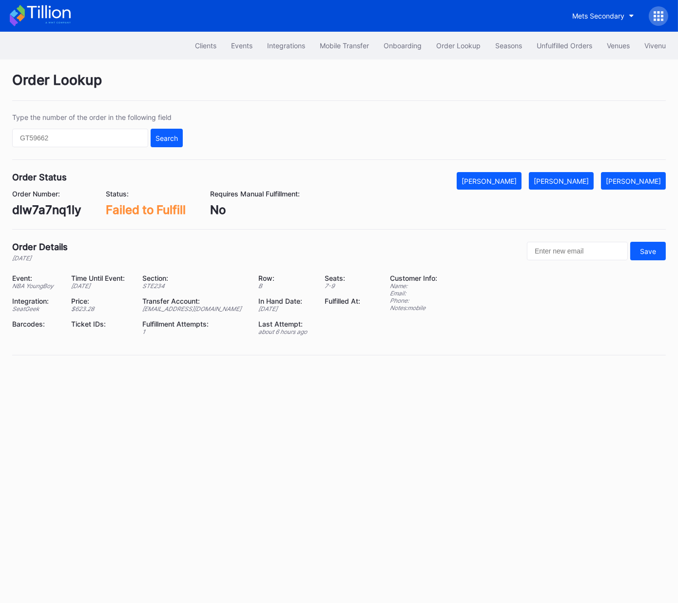
click at [59, 212] on div "dlw7a7nq1ly" at bounding box center [46, 210] width 69 height 14
copy div "dlw7a7nq1ly"
drag, startPoint x: 584, startPoint y: 181, endPoint x: 661, endPoint y: 122, distance: 97.0
click at [584, 181] on div "Mark Fulfilled" at bounding box center [560, 181] width 55 height 8
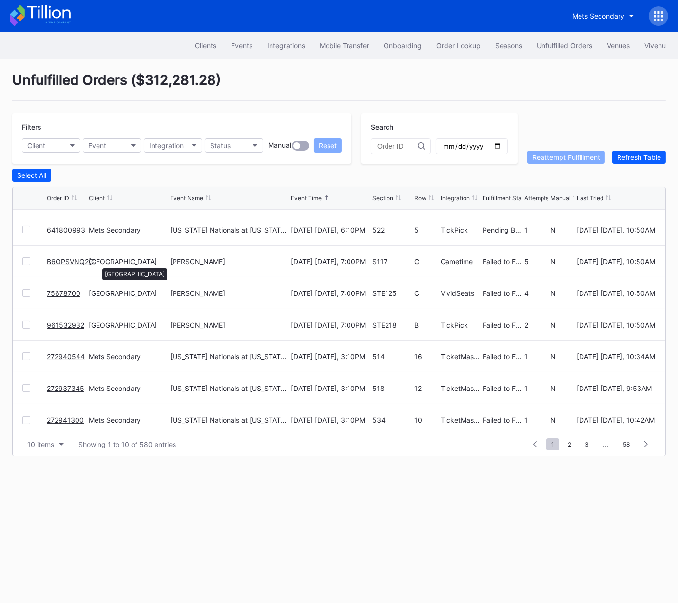
scroll to position [91, 0]
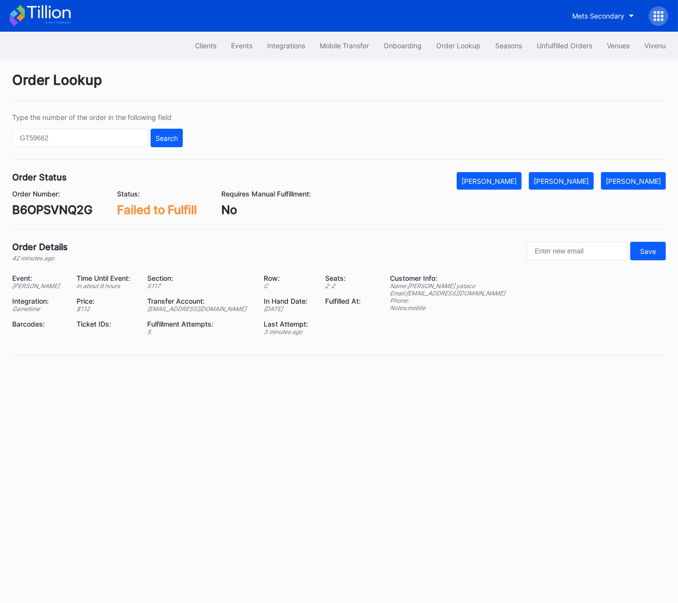
click at [76, 210] on div "B6OPSVNQ2G" at bounding box center [52, 210] width 80 height 14
drag, startPoint x: 76, startPoint y: 210, endPoint x: 114, endPoint y: 206, distance: 37.8
click at [76, 210] on div "B6OPSVNQ2G" at bounding box center [52, 210] width 80 height 14
copy div "B6OPSVNQ2G"
click at [567, 180] on div "[PERSON_NAME]" at bounding box center [560, 181] width 55 height 8
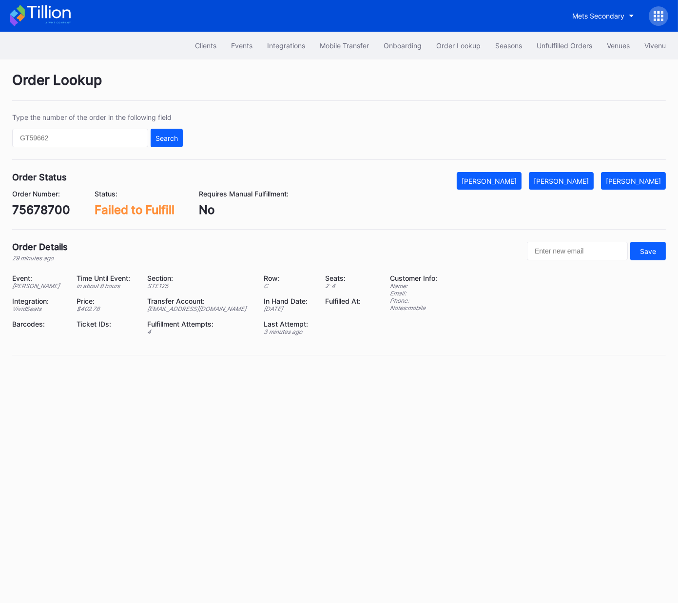
click at [59, 207] on div "75678700" at bounding box center [41, 210] width 58 height 14
copy div "75678700"
drag, startPoint x: 585, startPoint y: 184, endPoint x: 609, endPoint y: 167, distance: 29.2
click at [586, 183] on div "[PERSON_NAME]" at bounding box center [560, 181] width 55 height 8
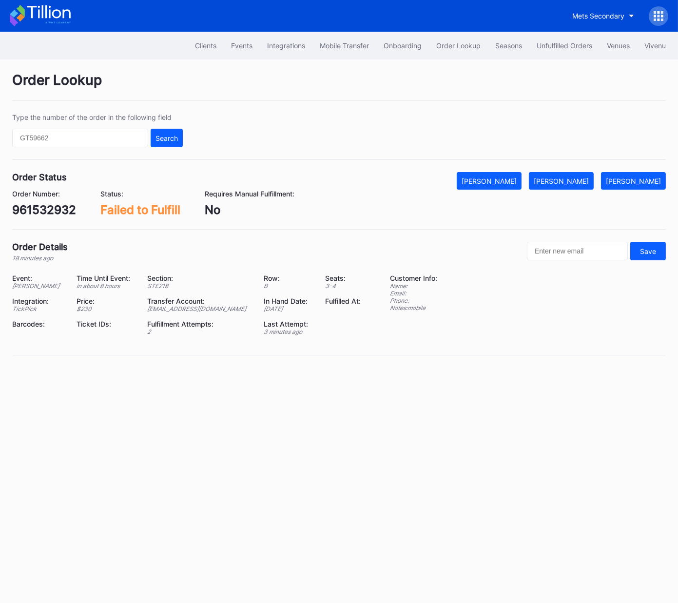
click at [65, 215] on div "961532932" at bounding box center [44, 210] width 64 height 14
copy div "961532932"
click at [581, 173] on button "[PERSON_NAME]" at bounding box center [561, 181] width 65 height 18
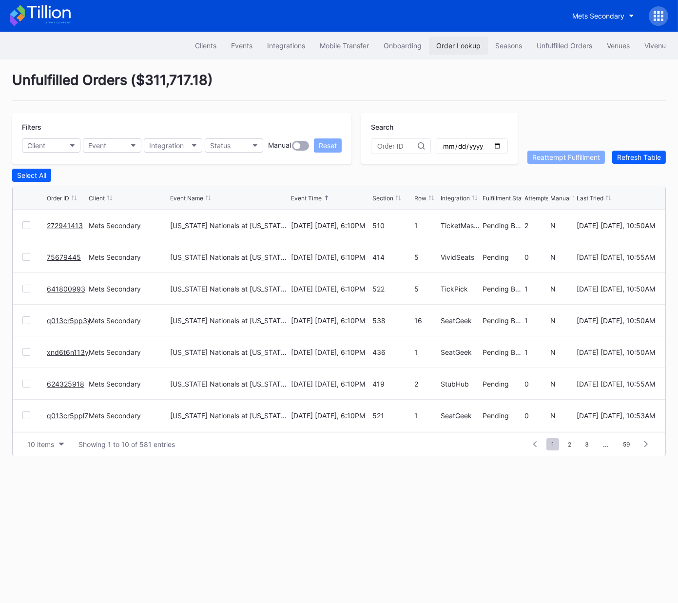
click at [452, 43] on div "Order Lookup" at bounding box center [458, 45] width 44 height 8
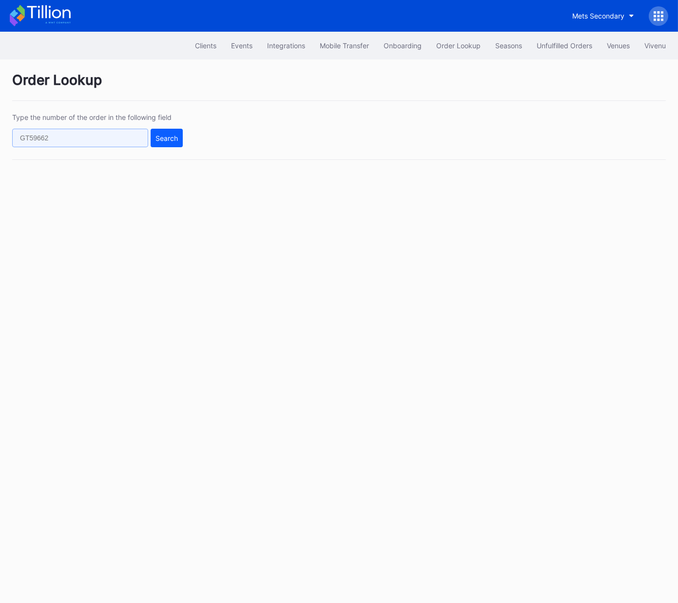
click at [104, 135] on input "text" at bounding box center [80, 138] width 136 height 19
paste input "75679594"
type input "75679594"
click at [163, 138] on div "Search" at bounding box center [166, 138] width 22 height 8
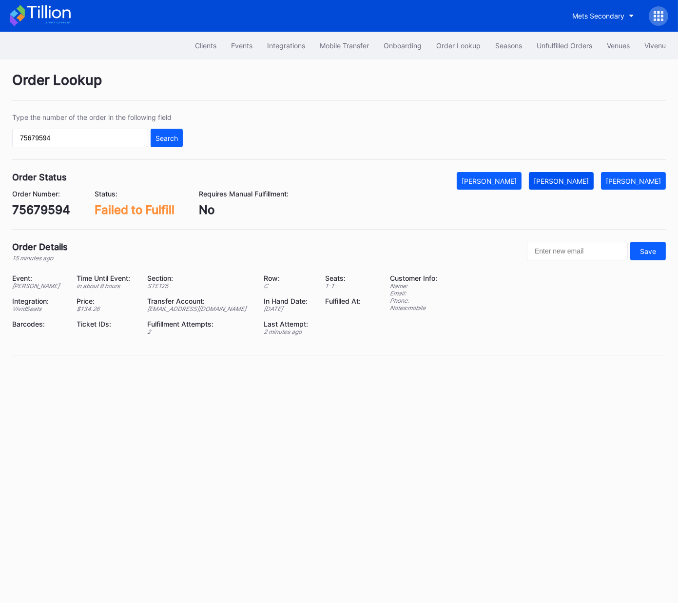
click at [589, 181] on div "[PERSON_NAME]" at bounding box center [560, 181] width 55 height 8
click at [553, 48] on div "Unfulfilled Orders" at bounding box center [564, 45] width 56 height 8
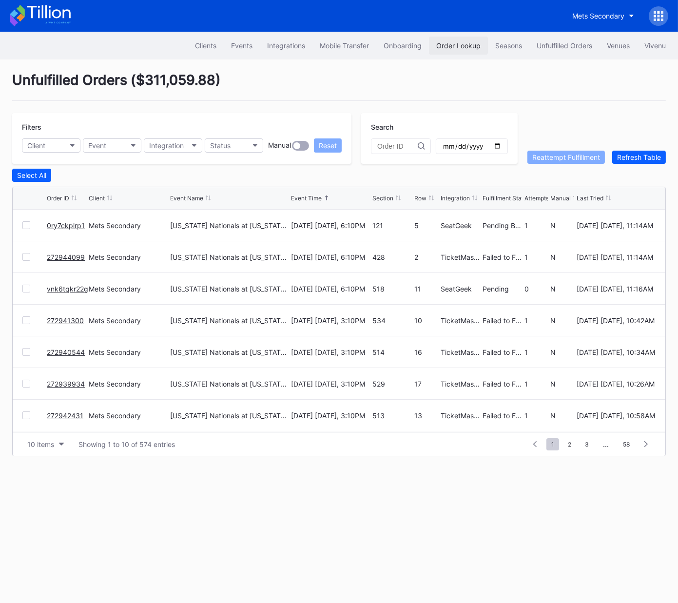
click at [457, 43] on div "Order Lookup" at bounding box center [458, 45] width 44 height 8
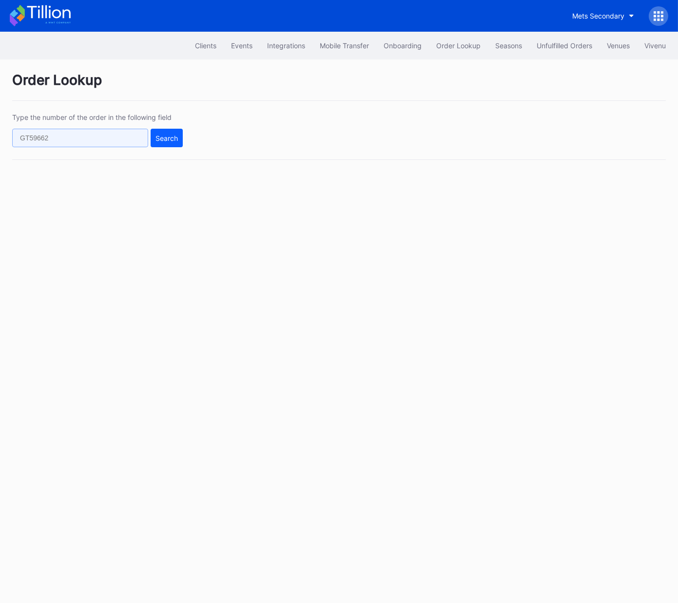
click at [133, 140] on input "text" at bounding box center [80, 138] width 136 height 19
paste input "210044171"
type input "210044171"
click at [171, 139] on div "Search" at bounding box center [166, 138] width 22 height 8
